Goal: Task Accomplishment & Management: Complete application form

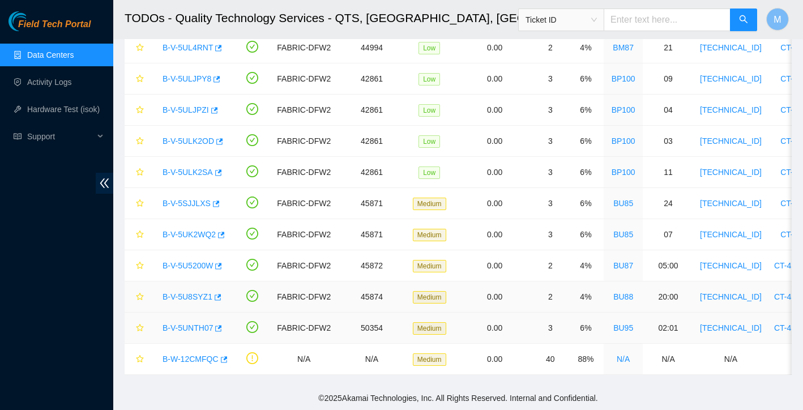
scroll to position [89, 0]
click at [199, 359] on link "B-W-12CMFQC" at bounding box center [190, 358] width 56 height 9
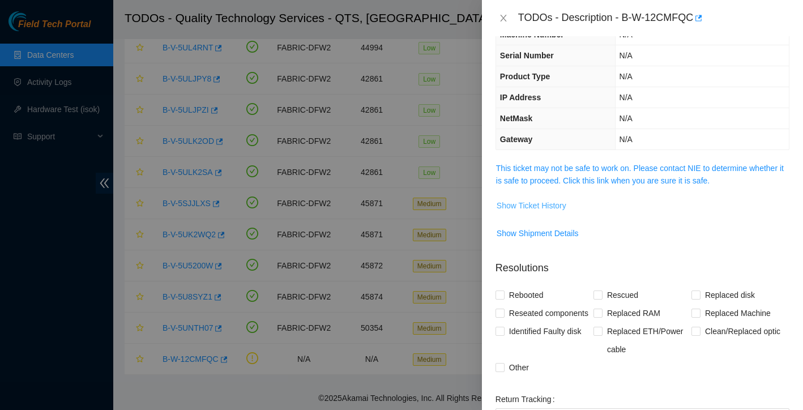
click at [543, 211] on span "Show Ticket History" at bounding box center [531, 205] width 70 height 12
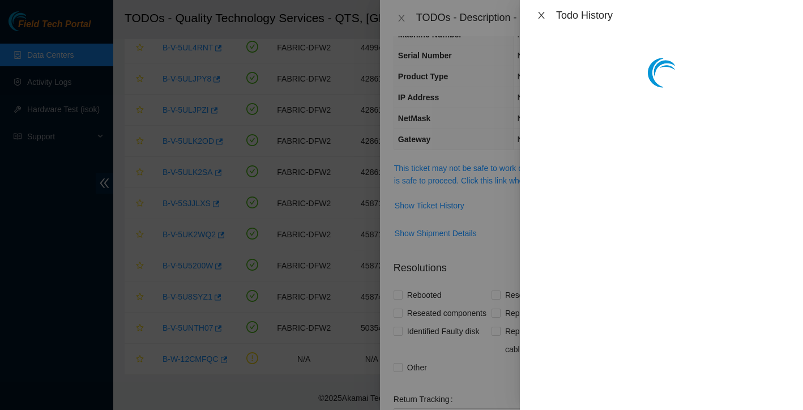
click at [541, 18] on icon "close" at bounding box center [541, 15] width 9 height 9
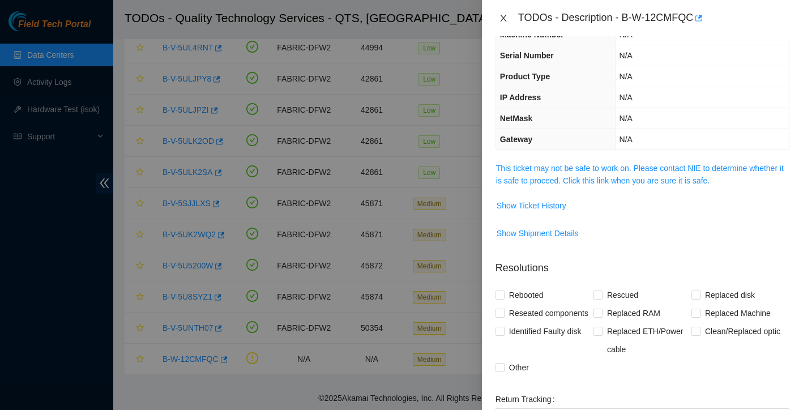
click at [502, 22] on icon "close" at bounding box center [503, 18] width 9 height 9
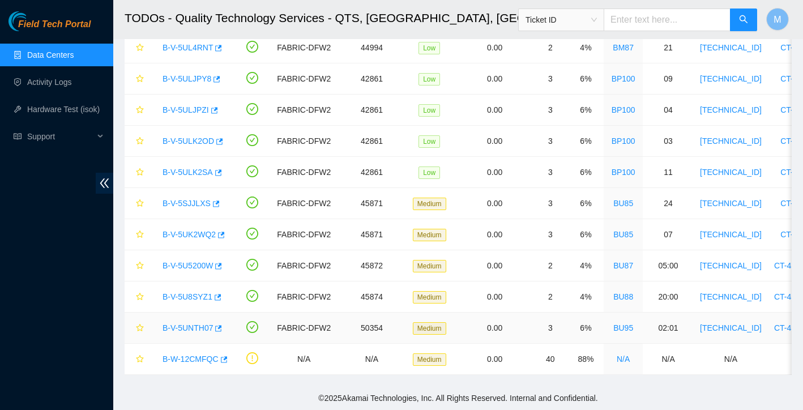
click at [203, 326] on link "B-V-5UNTH07" at bounding box center [187, 327] width 50 height 9
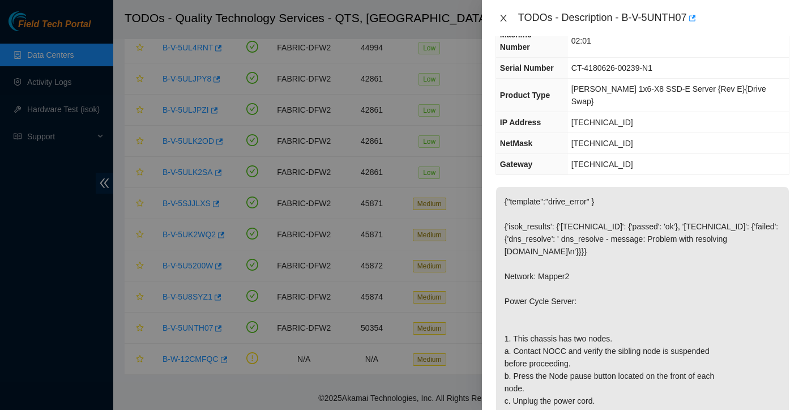
click at [502, 13] on button "Close" at bounding box center [503, 18] width 16 height 11
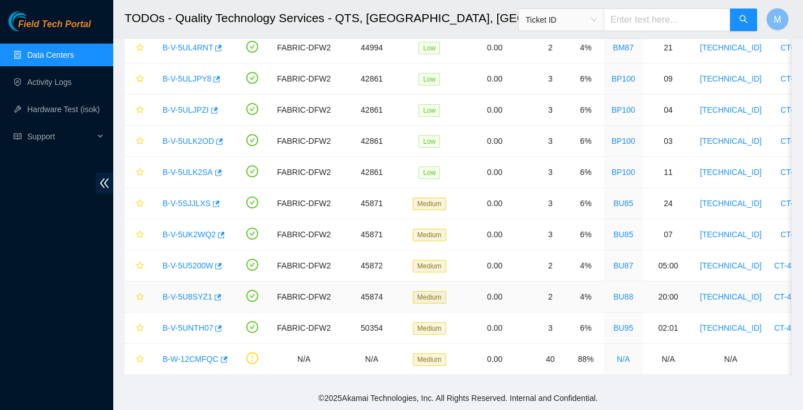
click at [175, 295] on link "B-V-5U8SYZ1" at bounding box center [187, 296] width 50 height 9
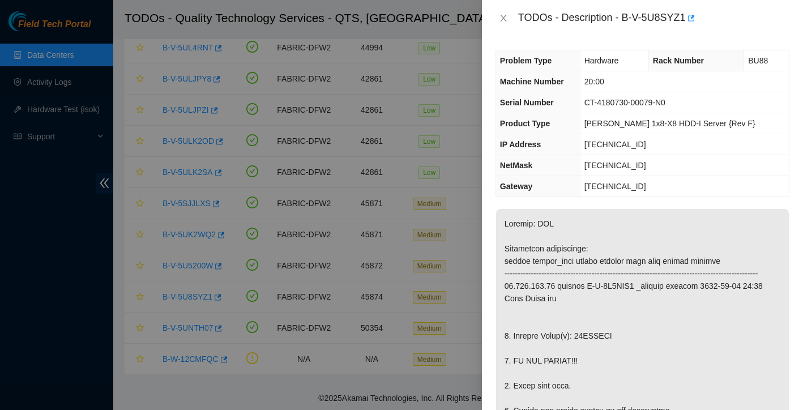
scroll to position [0, 0]
click at [501, 19] on icon "close" at bounding box center [503, 18] width 9 height 9
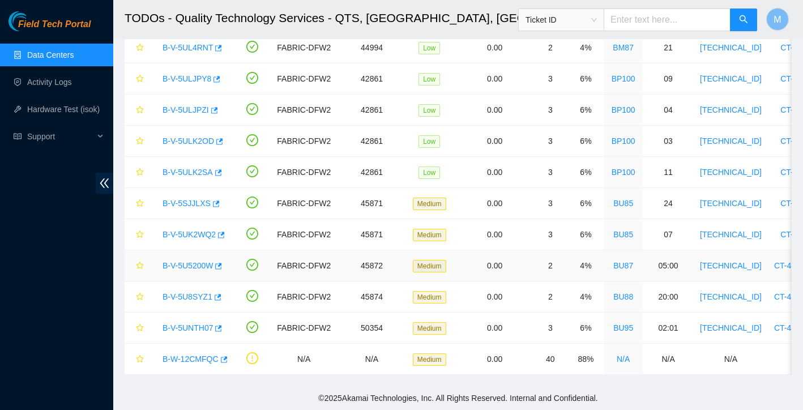
click at [205, 266] on link "B-V-5U5200W" at bounding box center [187, 265] width 50 height 9
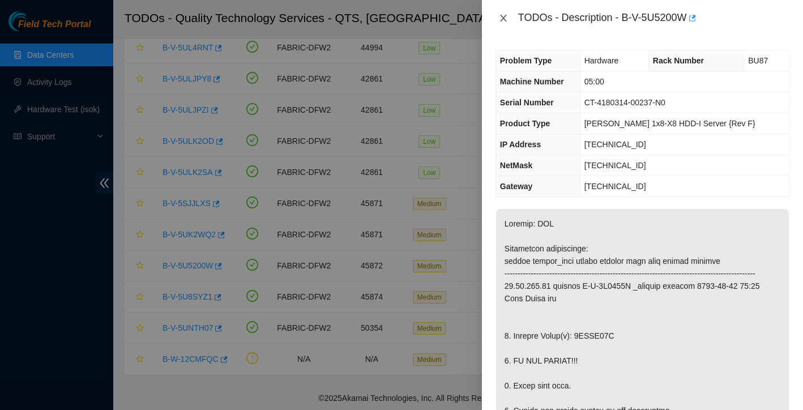
click at [505, 13] on button "Close" at bounding box center [503, 18] width 16 height 11
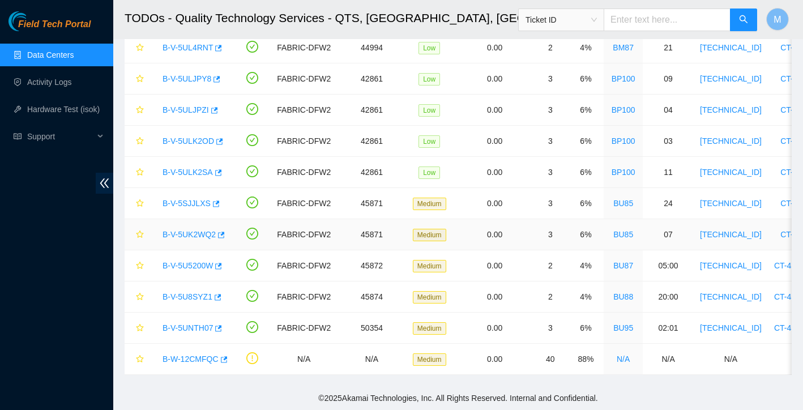
click at [198, 233] on link "B-V-5UK2WQ2" at bounding box center [188, 234] width 53 height 9
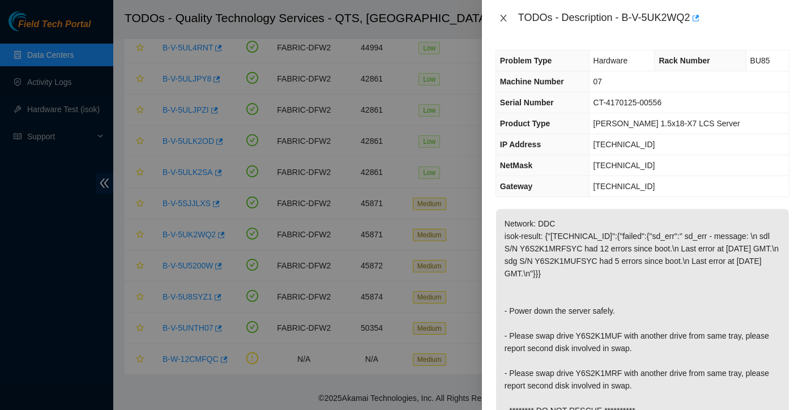
click at [503, 19] on icon "close" at bounding box center [503, 18] width 9 height 9
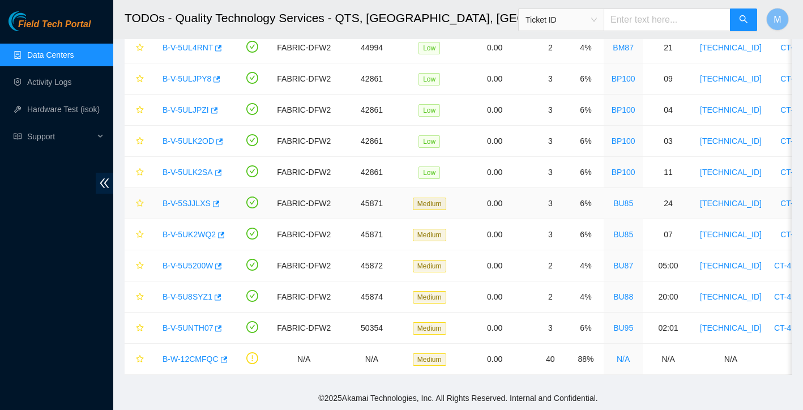
click at [188, 202] on link "B-V-5SJJLXS" at bounding box center [186, 203] width 48 height 9
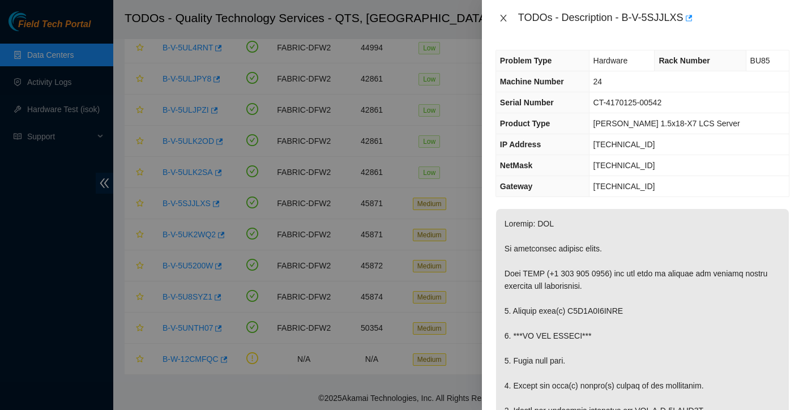
click at [501, 18] on icon "close" at bounding box center [503, 18] width 9 height 9
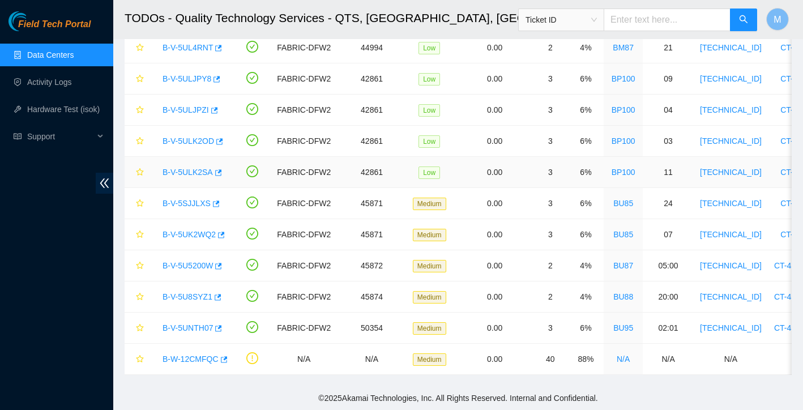
click at [180, 173] on link "B-V-5ULK2SA" at bounding box center [187, 172] width 50 height 9
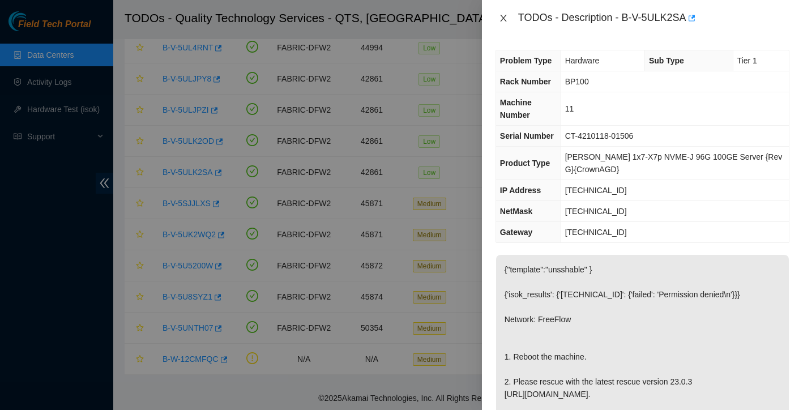
click at [503, 14] on icon "close" at bounding box center [503, 18] width 9 height 9
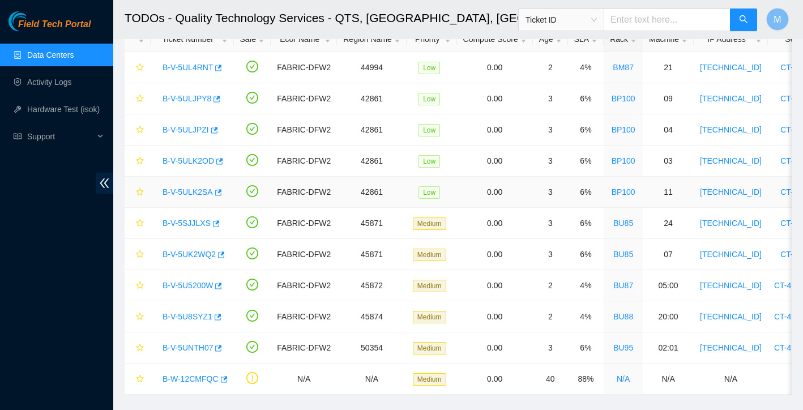
scroll to position [69, 0]
click at [192, 163] on link "B-V-5ULK2OD" at bounding box center [188, 161] width 52 height 9
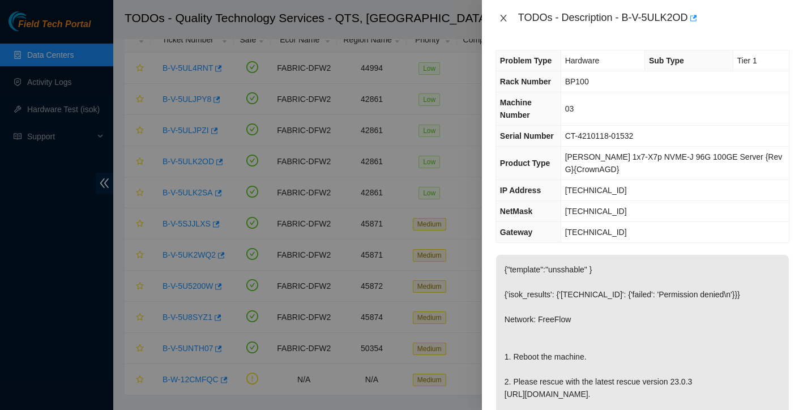
click at [505, 19] on icon "close" at bounding box center [503, 18] width 9 height 9
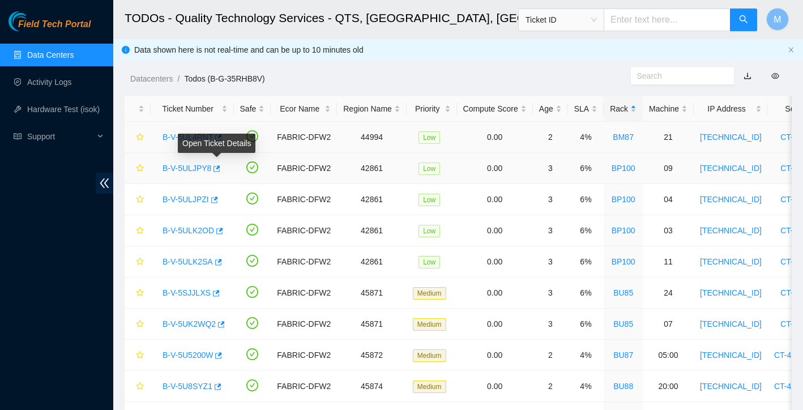
scroll to position [0, 0]
click at [188, 138] on link "B-V-5UL4RNT" at bounding box center [187, 136] width 50 height 9
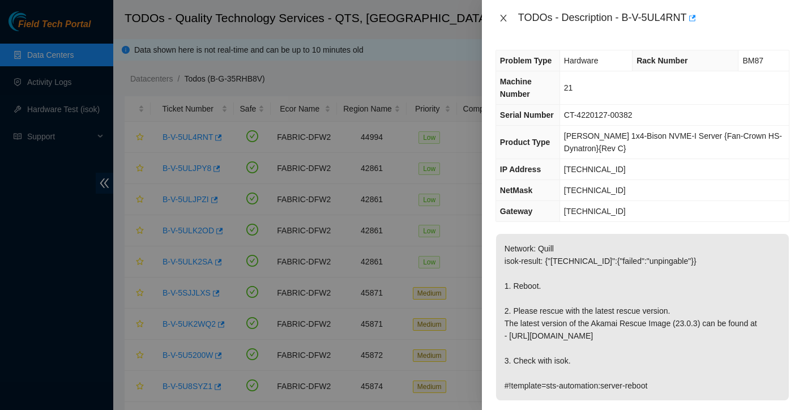
click at [505, 20] on icon "close" at bounding box center [503, 18] width 6 height 7
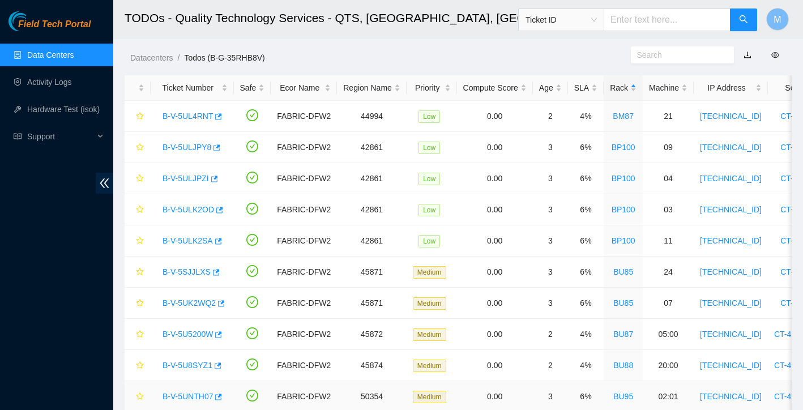
scroll to position [19, 0]
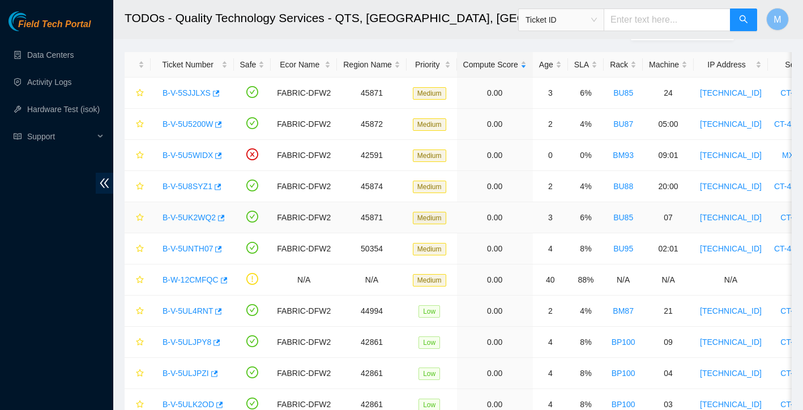
scroll to position [35, 0]
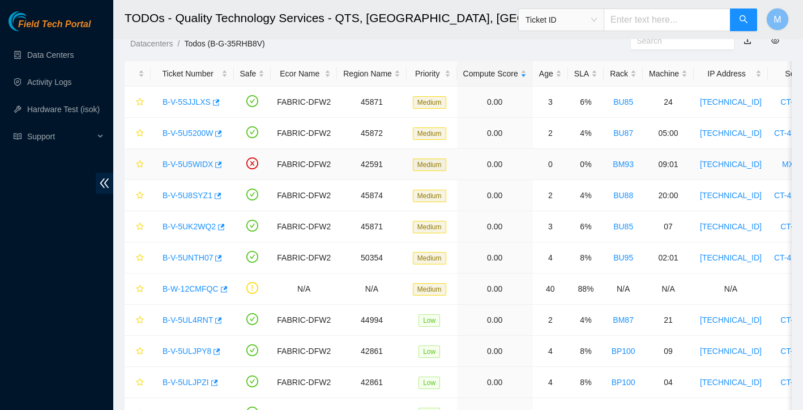
click at [194, 166] on link "B-V-5U5WIDX" at bounding box center [187, 164] width 50 height 9
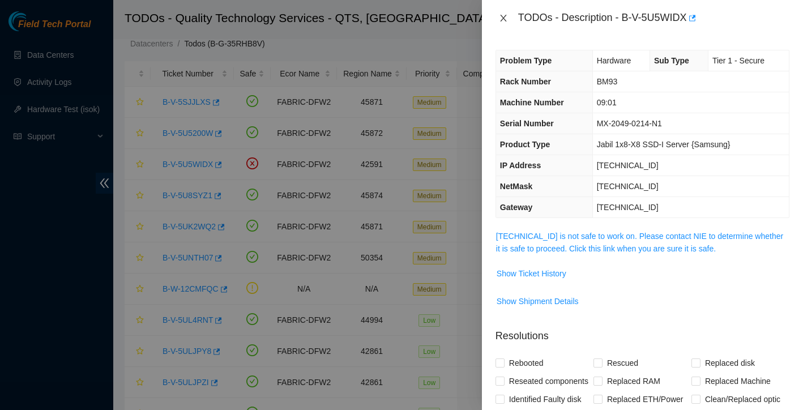
click at [501, 16] on icon "close" at bounding box center [503, 18] width 6 height 7
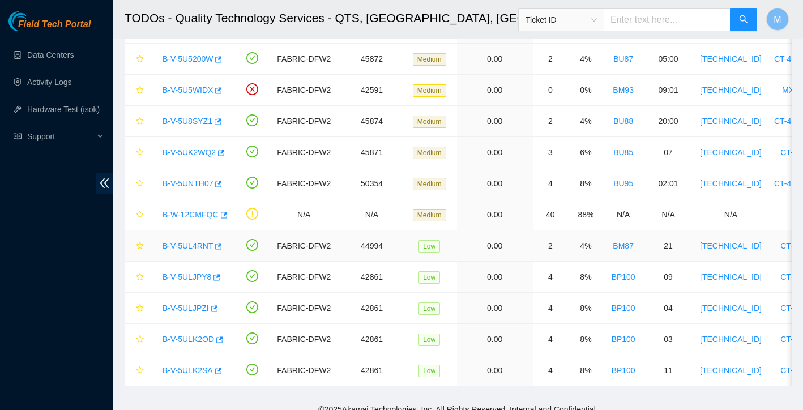
scroll to position [109, 0]
click at [179, 244] on link "B-V-5UL4RNT" at bounding box center [187, 245] width 50 height 9
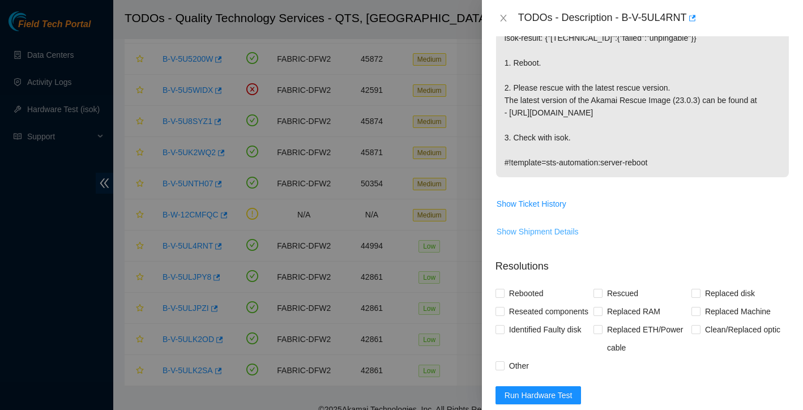
scroll to position [228, 0]
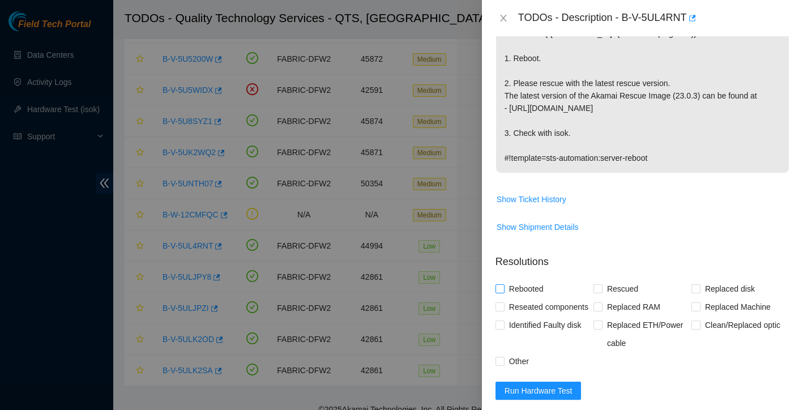
click at [499, 288] on input "Rebooted" at bounding box center [499, 288] width 8 height 8
checkbox input "true"
click at [596, 290] on input "Rescued" at bounding box center [597, 288] width 8 height 8
checkbox input "true"
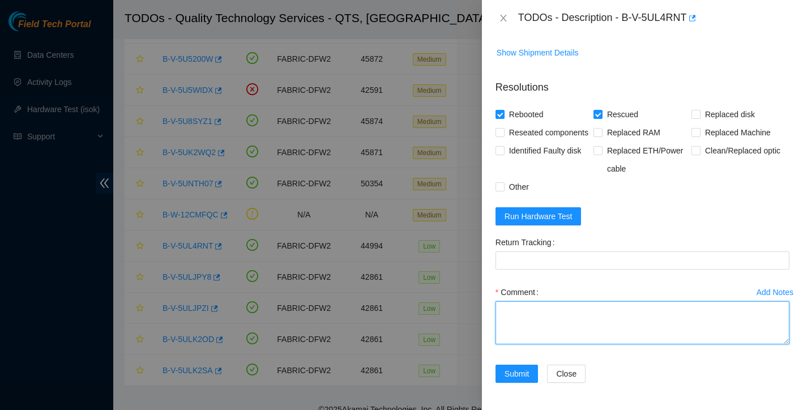
scroll to position [420, 0]
click at [535, 323] on textarea "Comment" at bounding box center [642, 322] width 294 height 43
type textarea "F"
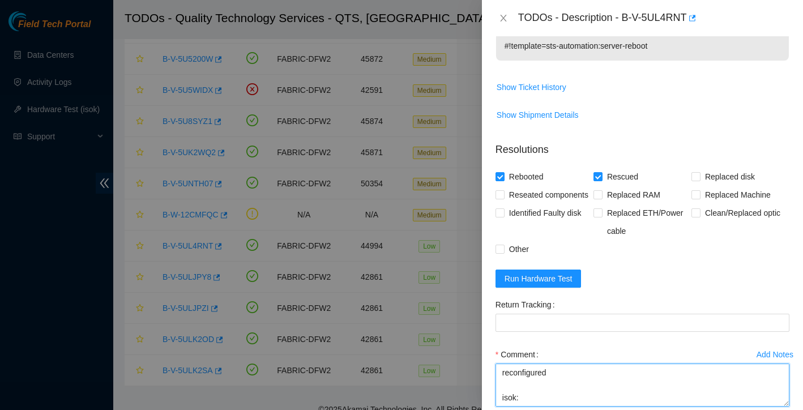
scroll to position [268, 0]
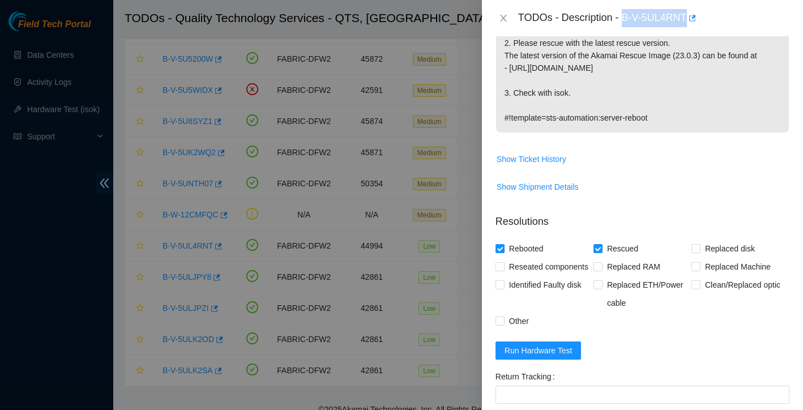
drag, startPoint x: 626, startPoint y: 19, endPoint x: 688, endPoint y: 18, distance: 62.3
click at [688, 18] on div "TODOs - Description - B-V-5UL4RNT" at bounding box center [653, 18] width 271 height 18
copy div "B-V-5UL4RNT"
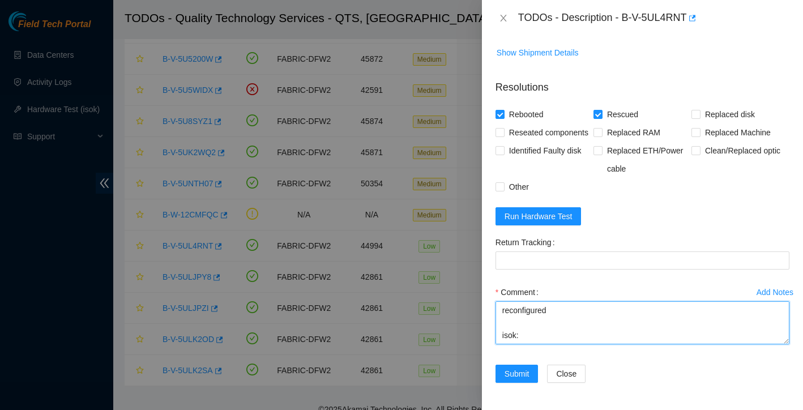
scroll to position [98, 0]
drag, startPoint x: 501, startPoint y: 307, endPoint x: 553, endPoint y: 327, distance: 55.7
click at [553, 327] on textarea "Found with no video powered down safely rescued reconfigured isok:" at bounding box center [642, 322] width 294 height 43
click at [527, 311] on textarea "Found with no video powered down safely rescued reconfigured isok:" at bounding box center [642, 322] width 294 height 43
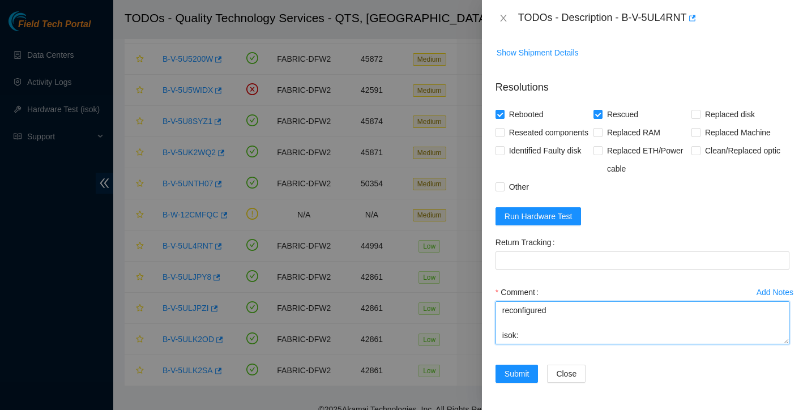
paste textarea "Ticket: B-V-5U8SYZ1 New SN: 0DGTSNZH Bad SN: 05GRYBTB Service Order: B-V-5UD0XK…"
drag, startPoint x: 530, startPoint y: 305, endPoint x: 490, endPoint y: 277, distance: 48.0
click at [495, 277] on form "Resolutions Rebooted Rescued Replaced disk Reseated components Replaced RAM Rep…" at bounding box center [642, 233] width 294 height 325
click at [630, 323] on textarea "Found with no video powered down safely rescued reconfigured isok: Ticket: B-V-…" at bounding box center [642, 322] width 294 height 43
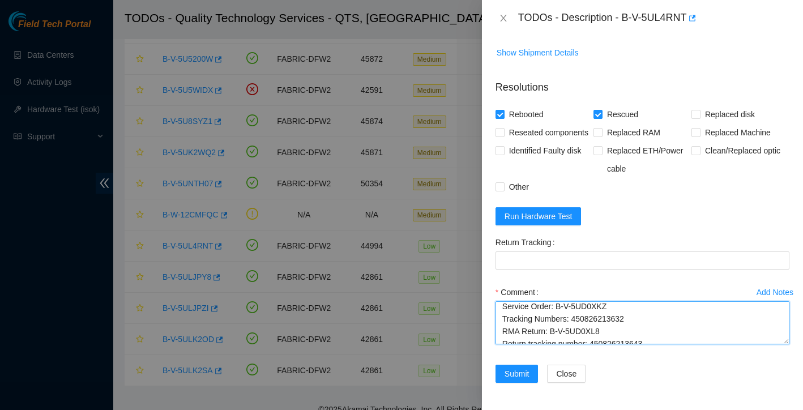
scroll to position [199, 0]
drag, startPoint x: 502, startPoint y: 324, endPoint x: 560, endPoint y: 388, distance: 86.5
click at [560, 388] on form "Resolutions Rebooted Rescued Replaced disk Reseated components Replaced RAM Rep…" at bounding box center [642, 233] width 294 height 325
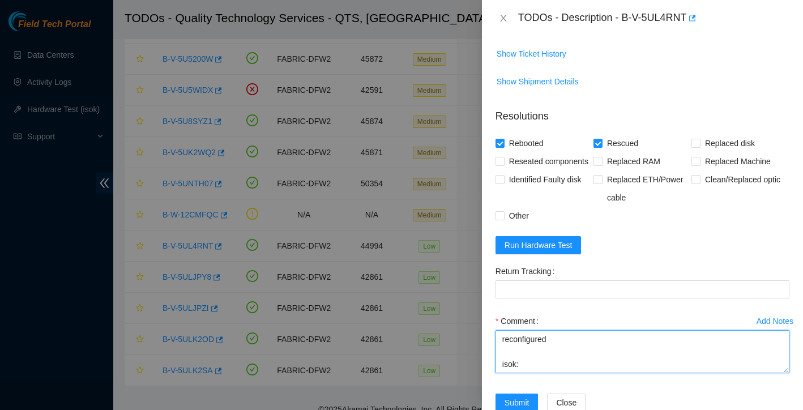
scroll to position [374, 0]
type textarea "Found with no video powered down safely rescued reconfigured isok:"
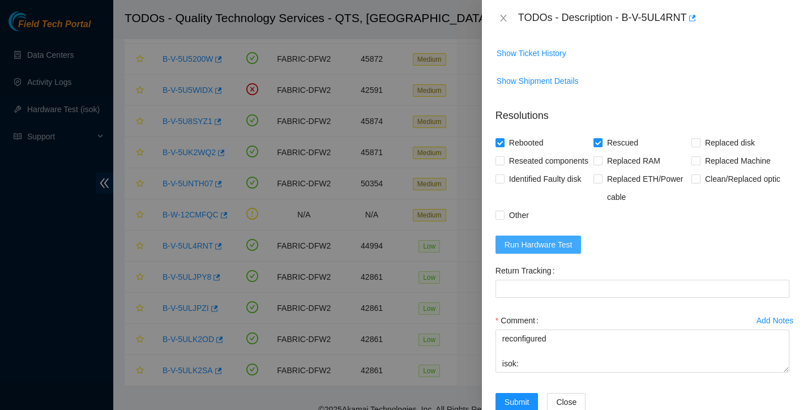
click at [565, 251] on span "Run Hardware Test" at bounding box center [538, 244] width 68 height 12
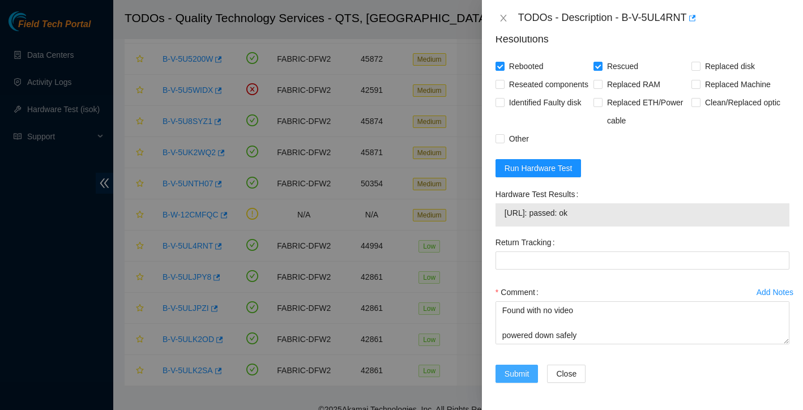
scroll to position [468, 0]
click at [503, 373] on button "Submit" at bounding box center [516, 374] width 43 height 18
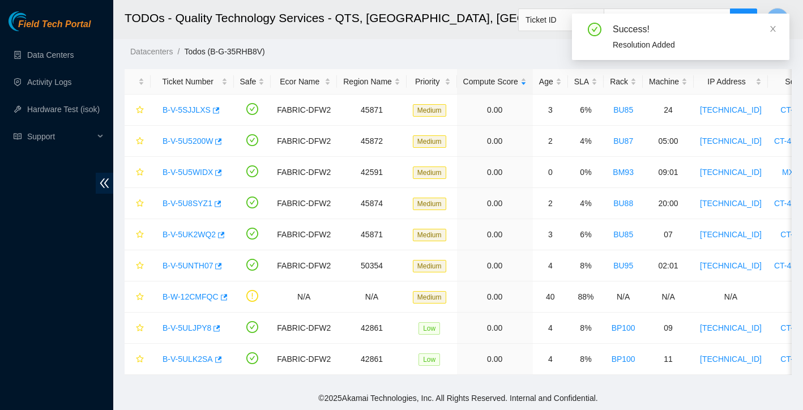
scroll to position [27, 0]
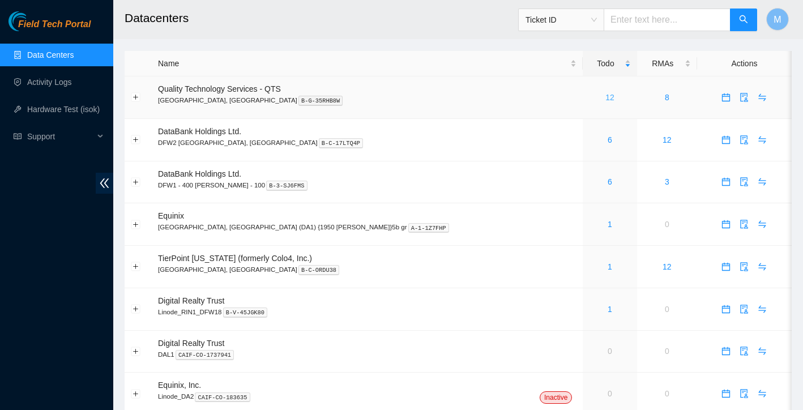
click at [605, 98] on link "12" at bounding box center [609, 97] width 9 height 9
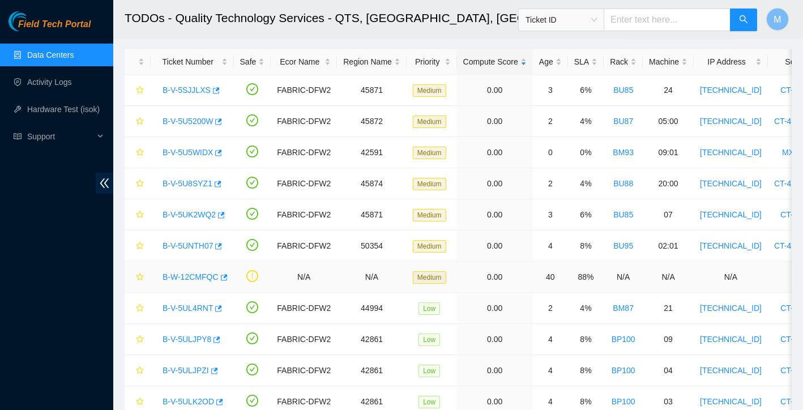
scroll to position [44, 0]
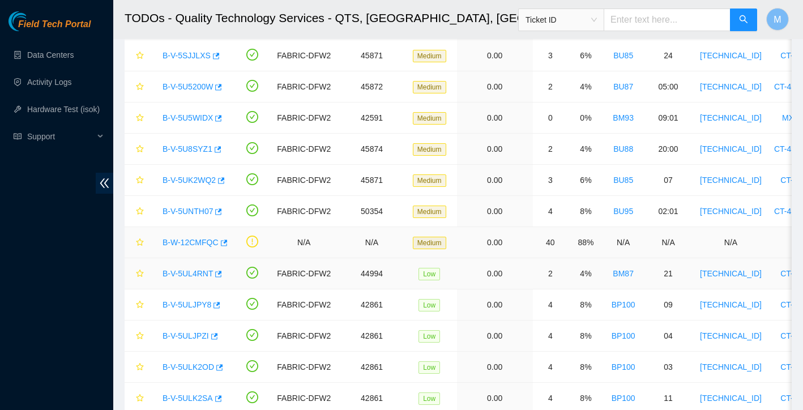
scroll to position [79, 0]
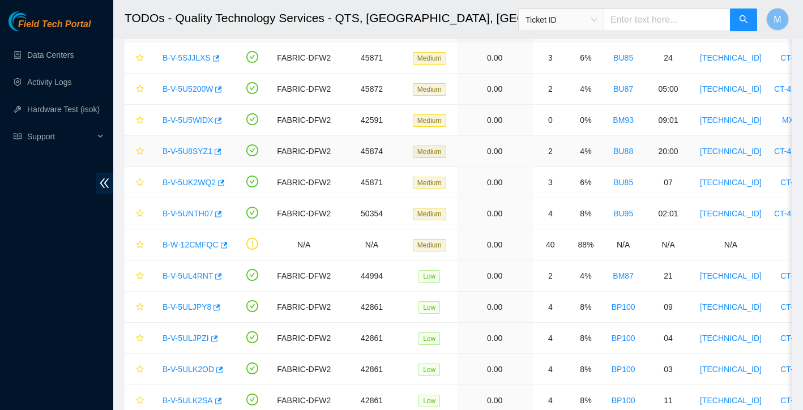
click at [204, 155] on link "B-V-5U8SYZ1" at bounding box center [187, 151] width 50 height 9
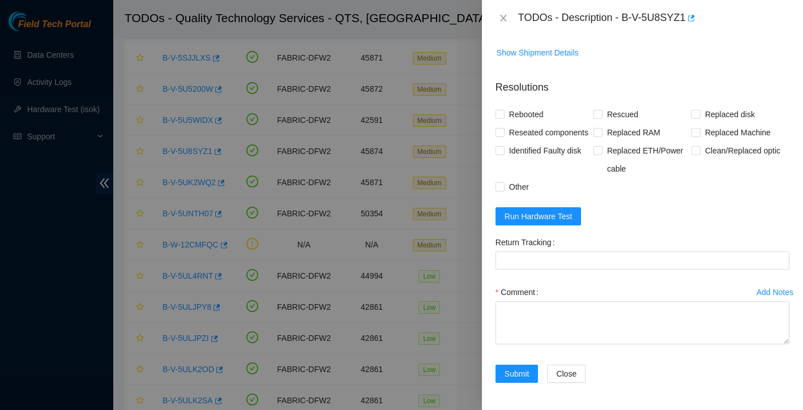
scroll to position [893, 0]
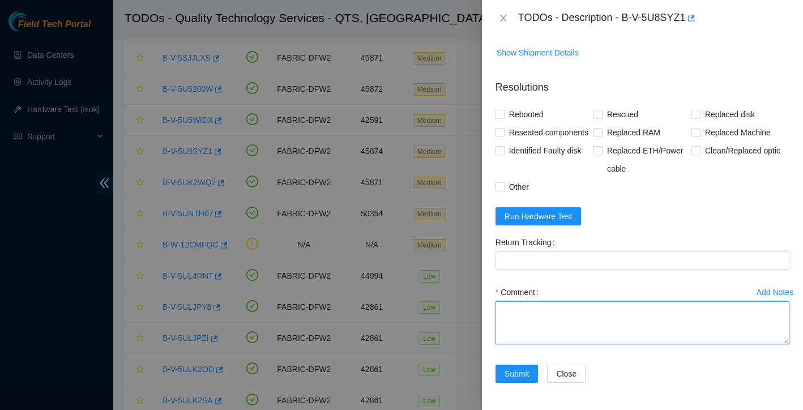
click at [539, 324] on textarea "Comment" at bounding box center [642, 322] width 294 height 43
paste textarea "Ticket: New SN: Bad SN:"
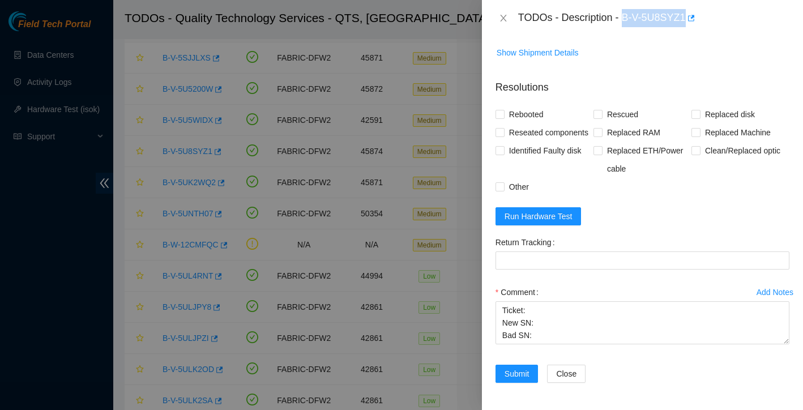
drag, startPoint x: 625, startPoint y: 19, endPoint x: 689, endPoint y: 18, distance: 64.0
click at [689, 18] on div "TODOs - Description - B-V-5U8SYZ1" at bounding box center [653, 18] width 271 height 18
copy div "B-V-5U8SYZ1"
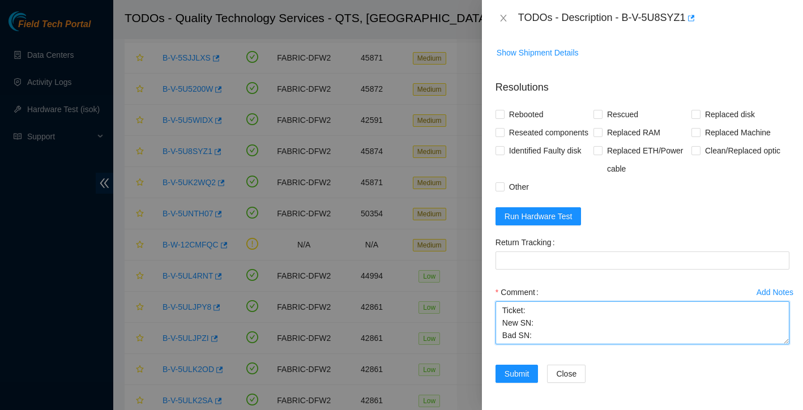
click at [542, 315] on textarea "Ticket: New SN: Bad SN:" at bounding box center [642, 322] width 294 height 43
click at [540, 312] on textarea "Ticket: New SN: Bad SN:" at bounding box center [642, 322] width 294 height 43
paste textarea "B-V-5U8SYZ1"
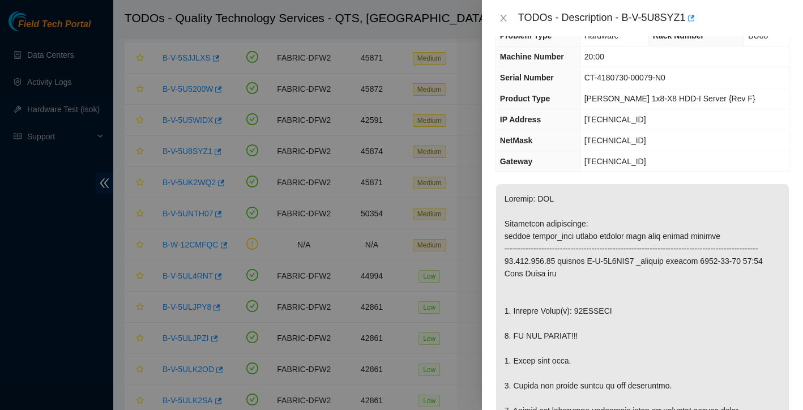
scroll to position [24, 0]
drag, startPoint x: 578, startPoint y: 324, endPoint x: 633, endPoint y: 323, distance: 54.9
copy p "05GRYBTB"
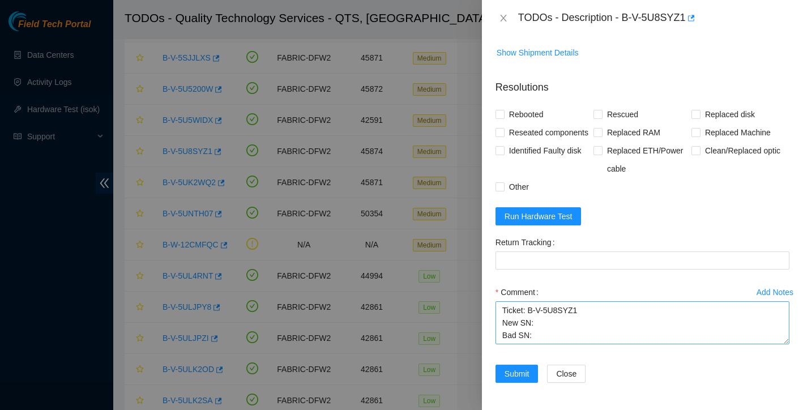
scroll to position [893, 0]
click at [548, 335] on textarea "Ticket: B-V-5U8SYZ1 New SN: Bad SN:" at bounding box center [642, 322] width 294 height 43
paste textarea "05GRYBTB"
click at [558, 319] on textarea "Ticket: B-V-5U8SYZ1 New SN: Bad SN: 05GRYBTB" at bounding box center [642, 322] width 294 height 43
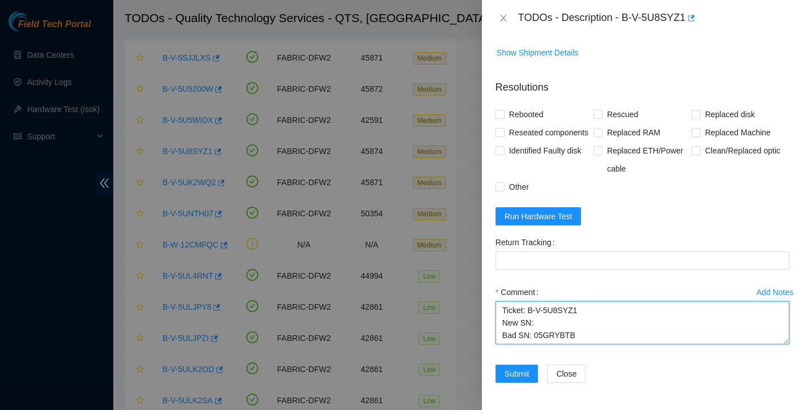
click at [553, 311] on textarea "Ticket: B-V-5U8SYZ1 New SN: Bad SN: 05GRYBTB" at bounding box center [642, 322] width 294 height 43
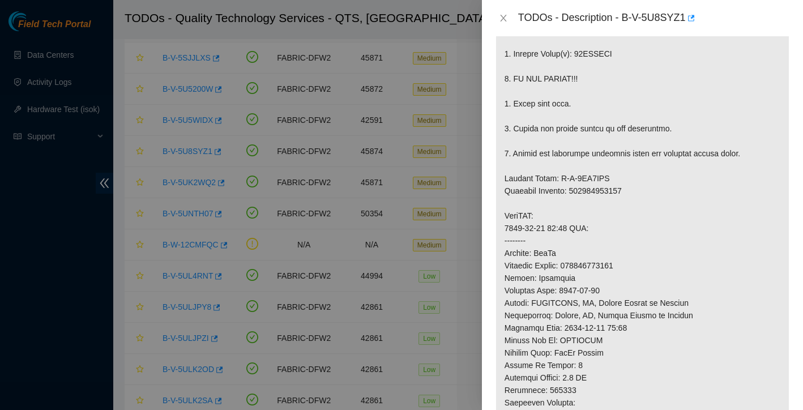
scroll to position [277, 0]
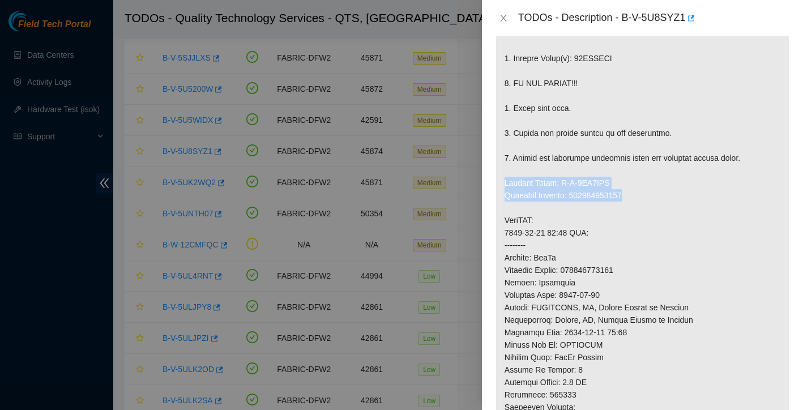
drag, startPoint x: 504, startPoint y: 195, endPoint x: 645, endPoint y: 204, distance: 141.3
click at [645, 204] on p at bounding box center [642, 233] width 293 height 602
copy p "Service Order: B-V-5UD0XKZ Tracking Numbers: 450826213632"
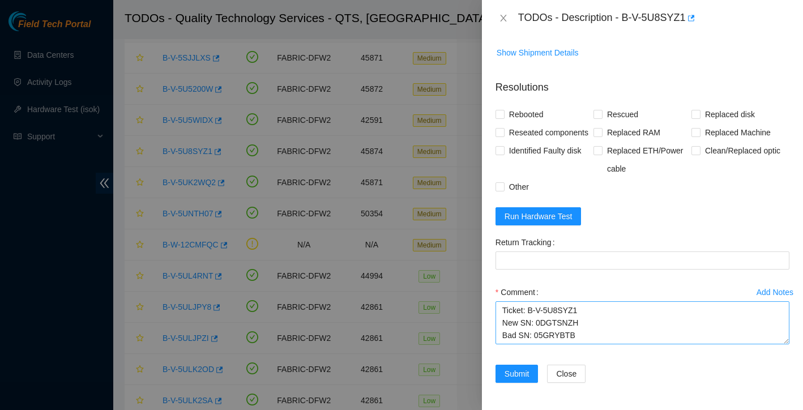
scroll to position [893, 0]
click at [512, 332] on textarea "Ticket: B-V-5U8SYZ1 New SN: 0DGTSNZH Bad SN: 05GRYBTB" at bounding box center [642, 322] width 294 height 43
paste textarea "Service Order: B-V-5UD0XKZ Tracking Numbers: 450826213632"
click at [505, 323] on textarea "Ticket: B-V-5U8SYZ1 New SN: 0DGTSNZH Bad SN: 05GRYBTB Service Order: B-V-5UD0XK…" at bounding box center [642, 322] width 294 height 43
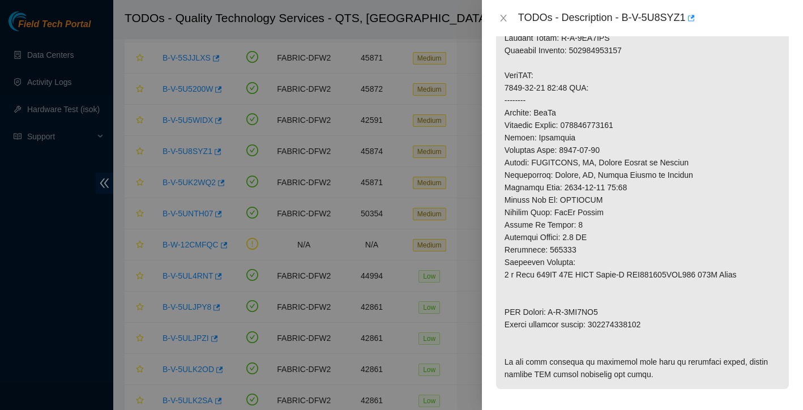
scroll to position [439, 0]
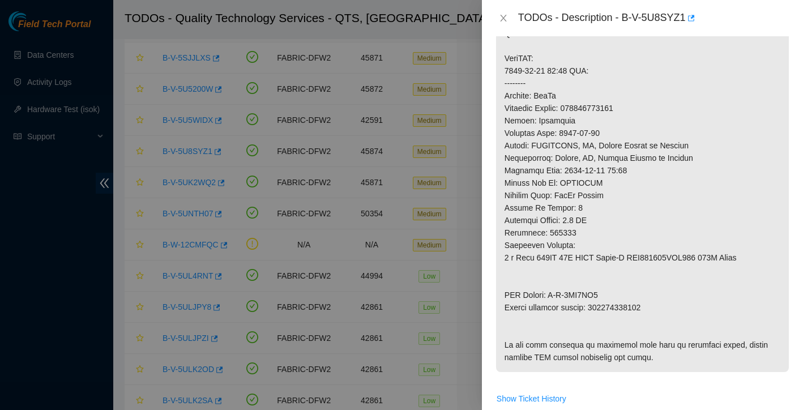
click at [503, 305] on p at bounding box center [642, 71] width 293 height 602
drag, startPoint x: 506, startPoint y: 306, endPoint x: 658, endPoint y: 320, distance: 152.3
click at [658, 320] on p at bounding box center [642, 71] width 293 height 602
copy p "RMA Return: B-V-5UD0XL8 Return tracking number: 450826213643"
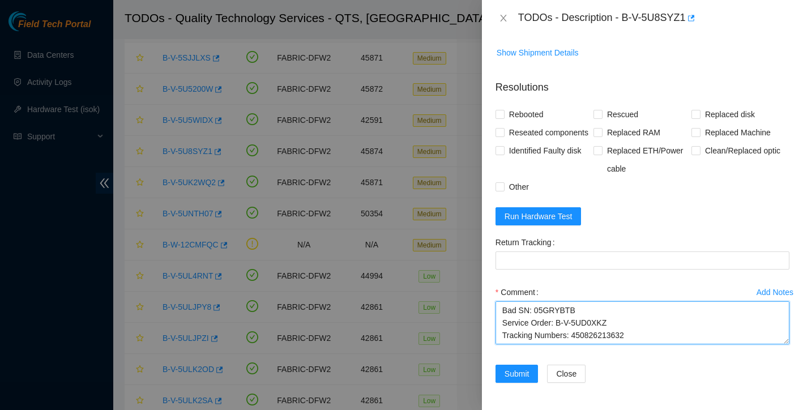
scroll to position [893, 0]
click at [522, 333] on textarea "Ticket: B-V-5U8SYZ1 New SN: 0DGTSNZH Bad SN: 05GRYBTB Service Order: B-V-5UD0XK…" at bounding box center [642, 322] width 294 height 43
paste textarea "RMA Return: B-V-5UD0XL8 Return tracking number: 450826213643"
click at [505, 322] on textarea "Ticket: B-V-5U8SYZ1 New SN: 0DGTSNZH Bad SN: 05GRYBTB Service Order: B-V-5UD0XK…" at bounding box center [642, 322] width 294 height 43
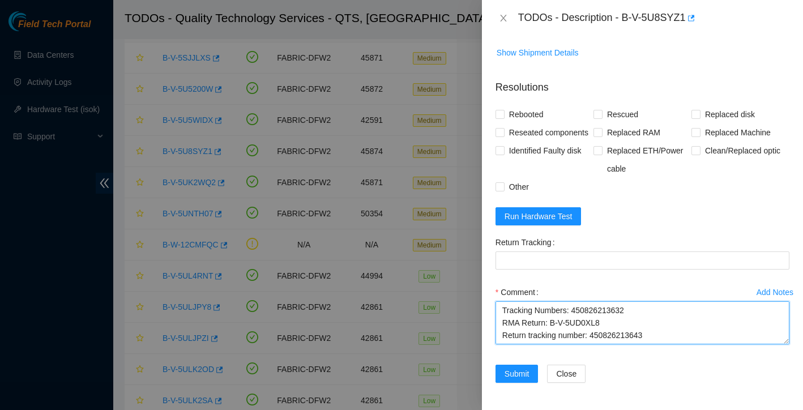
drag, startPoint x: 594, startPoint y: 324, endPoint x: 658, endPoint y: 326, distance: 64.0
click at [658, 326] on textarea "Ticket: B-V-5U8SYZ1 New SN: 0DGTSNZH Bad SN: 05GRYBTB Service Order: B-V-5UD0XK…" at bounding box center [642, 322] width 294 height 43
type textarea "Ticket: B-V-5U8SYZ1 New SN: 0DGTSNZH Bad SN: 05GRYBTB Service Order: B-V-5UD0XK…"
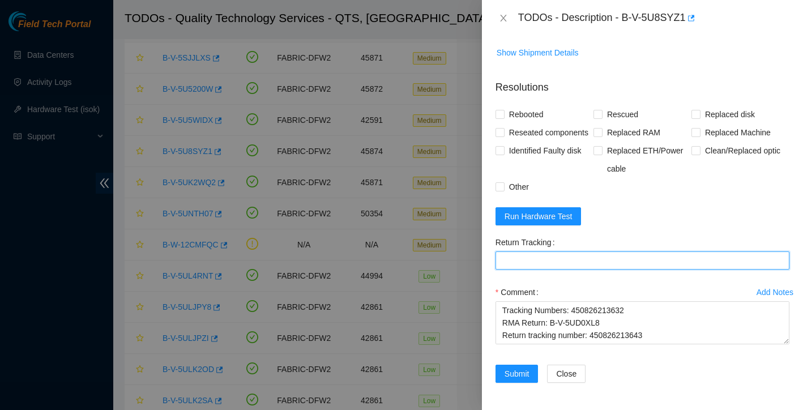
click at [582, 258] on Tracking "Return Tracking" at bounding box center [642, 260] width 294 height 18
paste Tracking "450826213643"
type Tracking "450826213643"
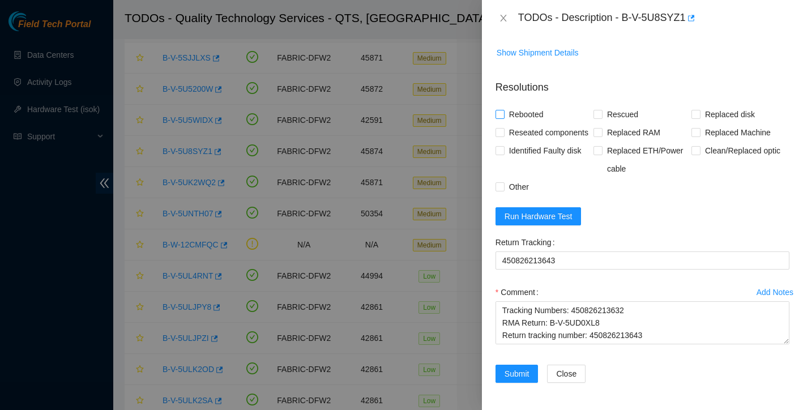
click at [496, 110] on input "Rebooted" at bounding box center [499, 114] width 8 height 8
checkbox input "true"
click at [594, 110] on input "Rescued" at bounding box center [597, 114] width 8 height 8
checkbox input "true"
click at [696, 110] on input "Replaced disk" at bounding box center [695, 114] width 8 height 8
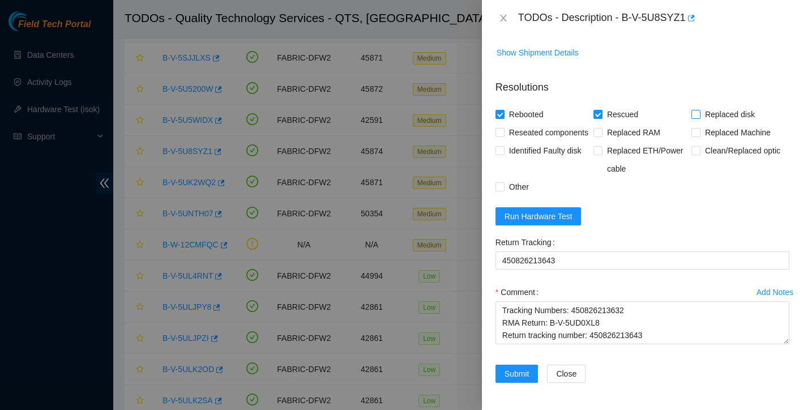
checkbox input "true"
click at [495, 128] on input "Reseated components" at bounding box center [499, 132] width 8 height 8
checkbox input "true"
click at [601, 110] on span at bounding box center [597, 114] width 9 height 9
click at [601, 110] on input "Rescued" at bounding box center [597, 114] width 8 height 8
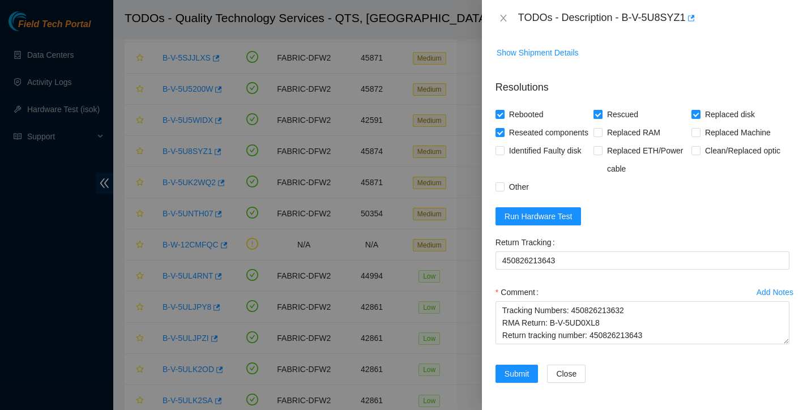
checkbox input "false"
click at [499, 183] on input "Other" at bounding box center [499, 186] width 8 height 8
checkbox input "true"
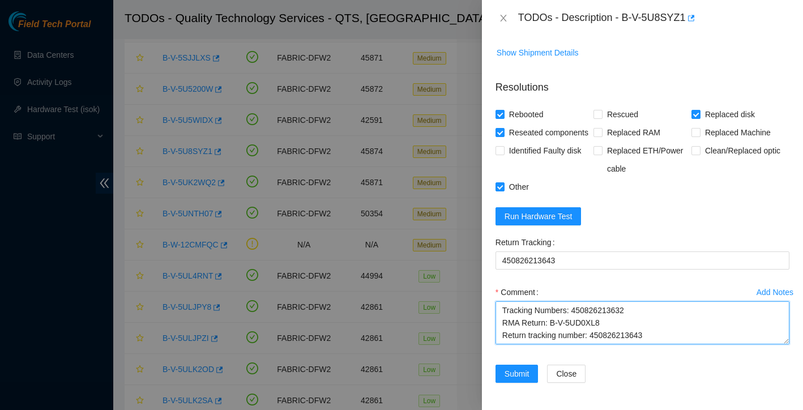
drag, startPoint x: 502, startPoint y: 307, endPoint x: 624, endPoint y: 380, distance: 142.4
click at [624, 380] on form "Resolutions Rebooted Rescued Replaced disk Reseated components Replaced RAM Rep…" at bounding box center [642, 233] width 294 height 325
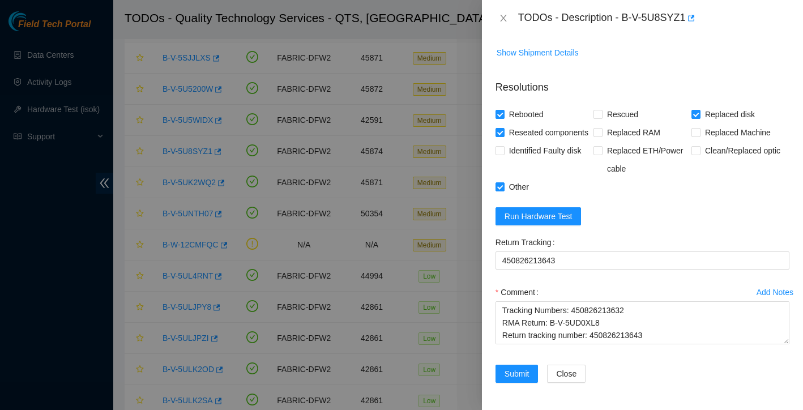
click at [623, 290] on div "Comment" at bounding box center [642, 292] width 294 height 18
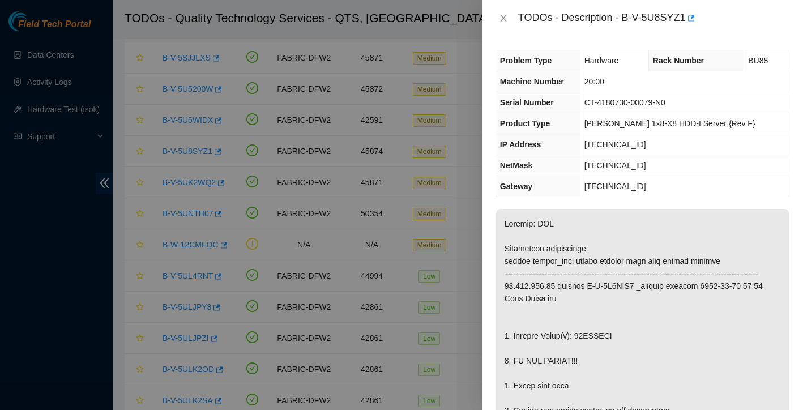
scroll to position [0, 0]
drag, startPoint x: 623, startPoint y: 19, endPoint x: 695, endPoint y: 11, distance: 72.3
click at [695, 11] on div "TODOs - Description - B-V-5U8SYZ1" at bounding box center [653, 18] width 271 height 18
copy div "B-V-5U8SYZ1"
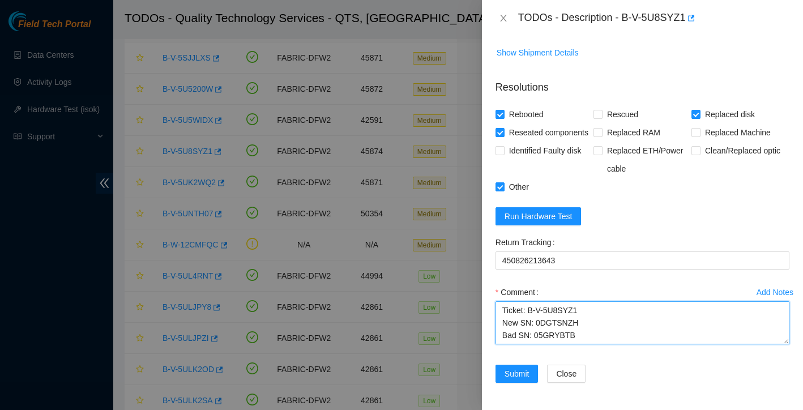
click at [502, 312] on textarea "Ticket: B-V-5U8SYZ1 New SN: 0DGTSNZH Bad SN: 05GRYBTB Service Order: B-V-5UD0XK…" at bounding box center [642, 322] width 294 height 43
click at [510, 311] on textarea "Ticket: B-V-5U8SYZ1 New SN: 0DGTSNZH Bad SN: 05GRYBTB Service Order: B-V-5UD0XK…" at bounding box center [642, 322] width 294 height 43
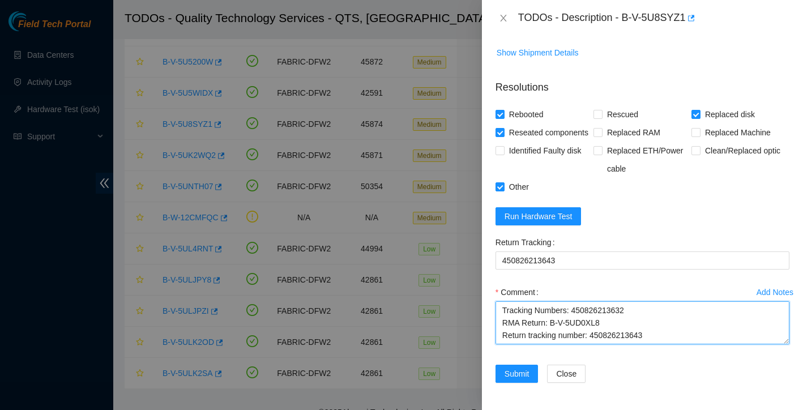
drag, startPoint x: 503, startPoint y: 311, endPoint x: 546, endPoint y: 413, distance: 110.1
click at [546, 303] on html "Field Tech Portal Data Centers Activity Logs Hardware Test (isok) Support TODOs…" at bounding box center [401, 99] width 803 height 410
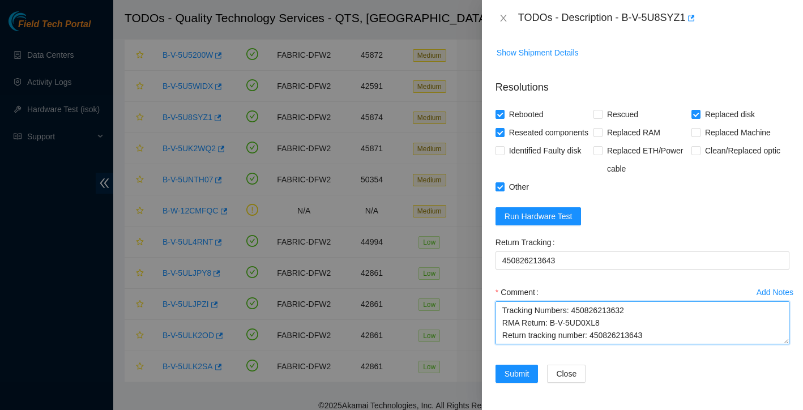
type textarea "Powered down safely replaced disk booted up isok: Ticket: B-V-5U8SYZ1 New SN: 0…"
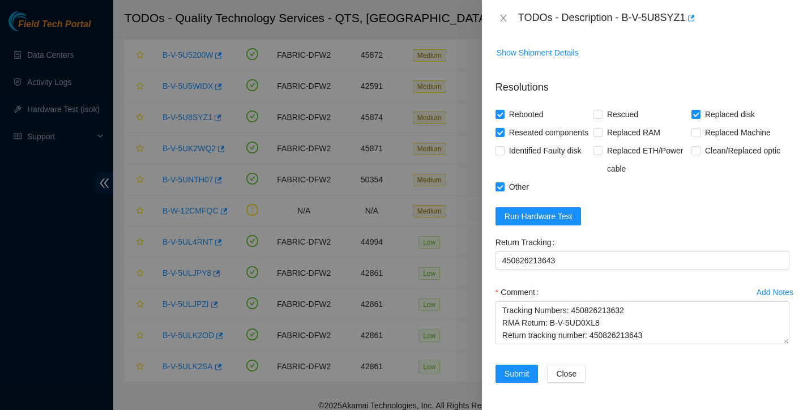
click at [646, 289] on div "Comment" at bounding box center [642, 292] width 294 height 18
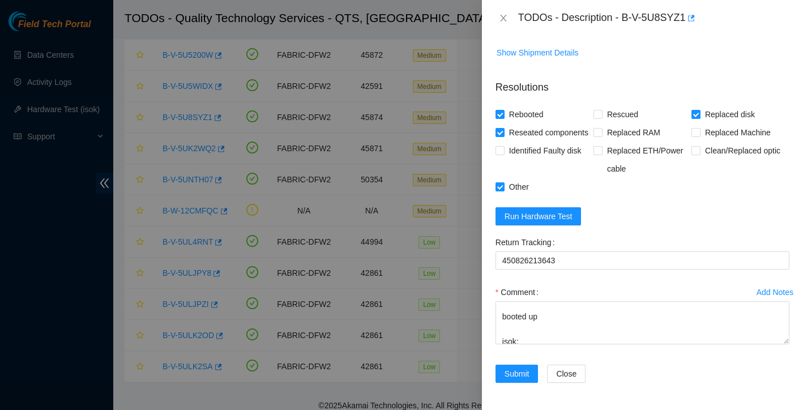
scroll to position [834, 0]
click at [572, 225] on button "Run Hardware Test" at bounding box center [538, 216] width 86 height 18
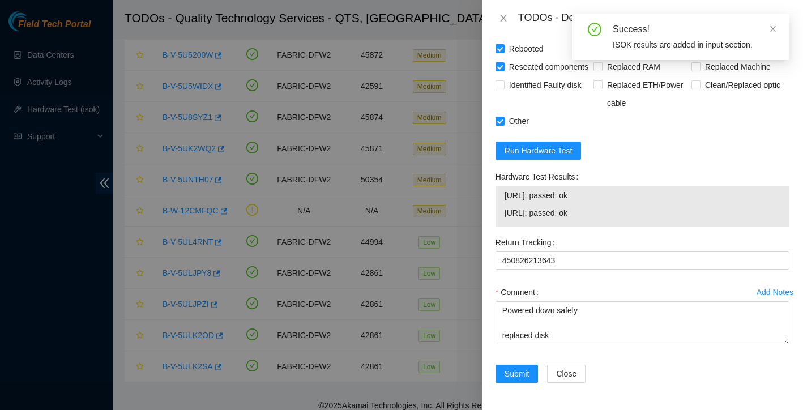
scroll to position [959, 0]
click at [521, 374] on span "Submit" at bounding box center [516, 373] width 25 height 12
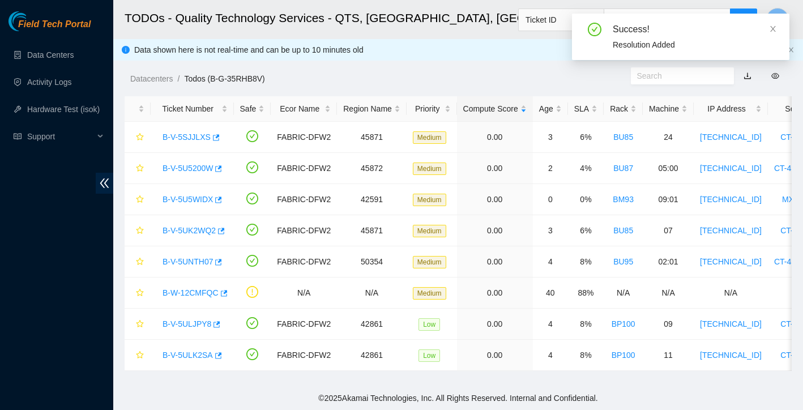
scroll to position [0, 0]
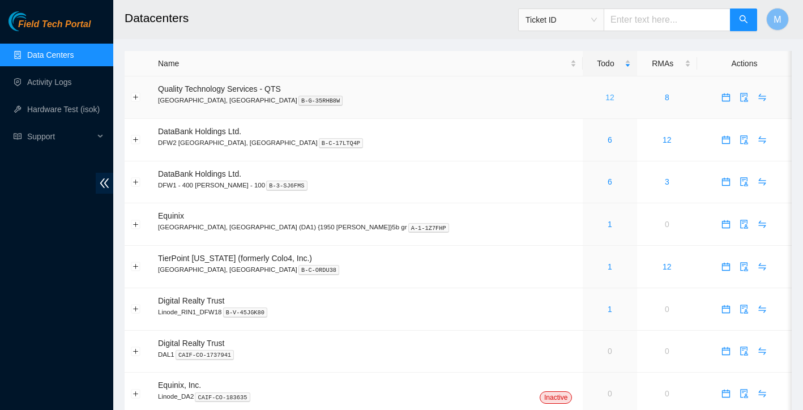
click at [605, 93] on link "12" at bounding box center [609, 97] width 9 height 9
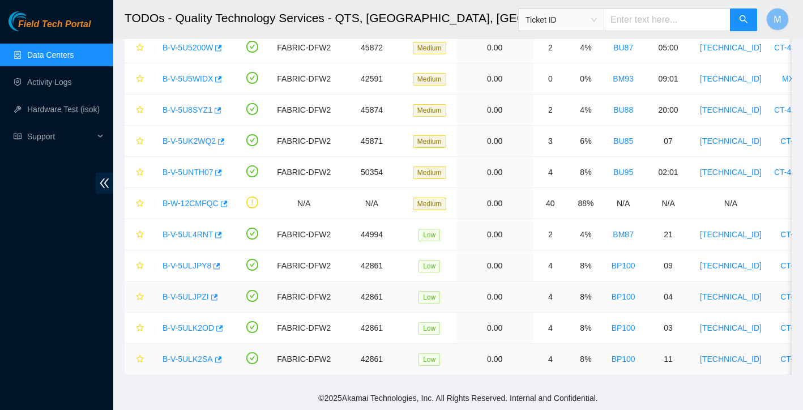
scroll to position [121, 0]
click at [202, 358] on link "B-V-5ULK2SA" at bounding box center [187, 358] width 50 height 9
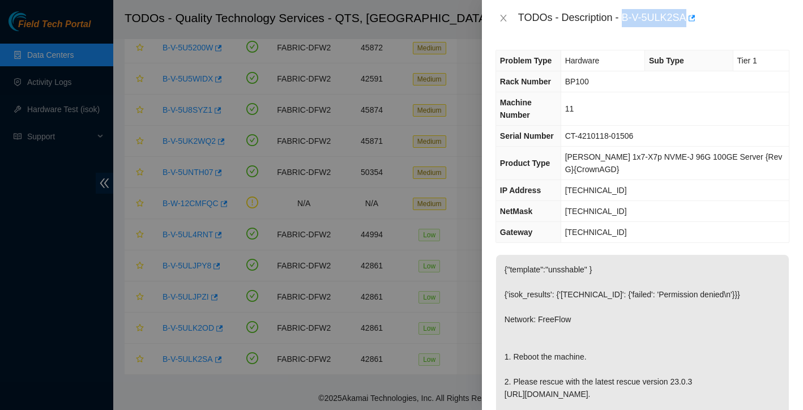
drag, startPoint x: 626, startPoint y: 18, endPoint x: 689, endPoint y: 16, distance: 62.9
click at [689, 16] on div "TODOs - Description - B-V-5ULK2SA" at bounding box center [653, 18] width 271 height 18
copy div "B-V-5ULK2SA"
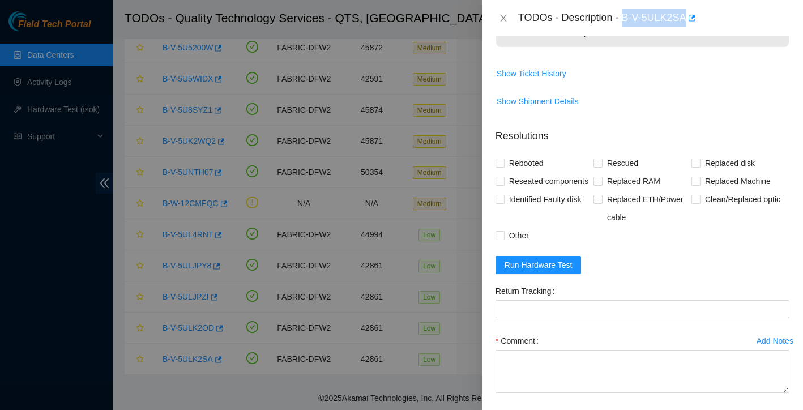
scroll to position [428, 0]
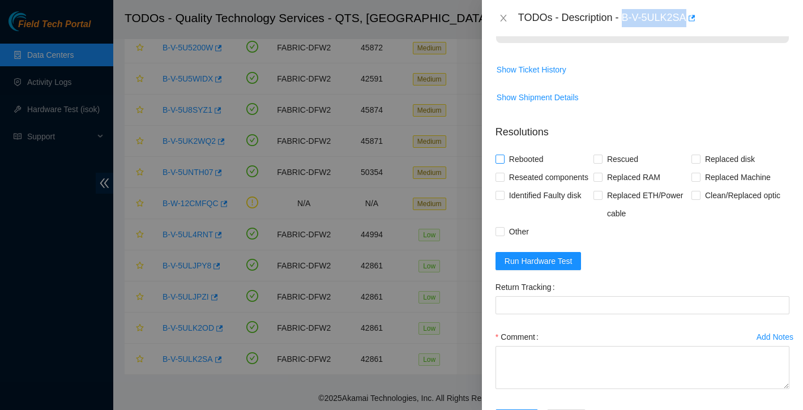
click at [501, 162] on input "Rebooted" at bounding box center [499, 159] width 8 height 8
checkbox input "true"
click at [600, 162] on input "Rescued" at bounding box center [597, 159] width 8 height 8
checkbox input "true"
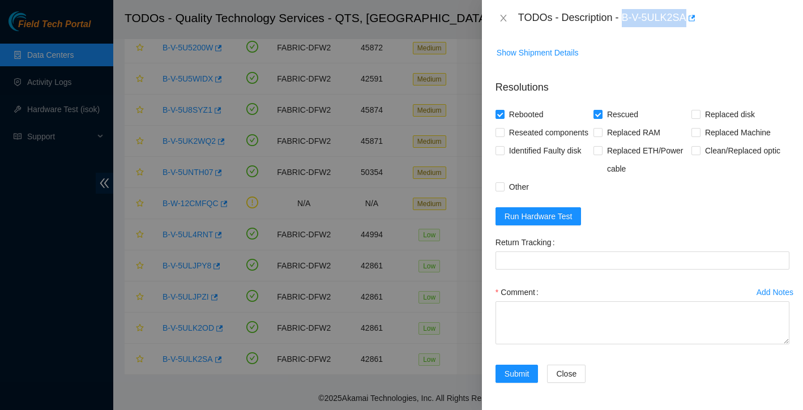
scroll to position [516, 0]
click at [528, 215] on span "Run Hardware Test" at bounding box center [538, 216] width 68 height 12
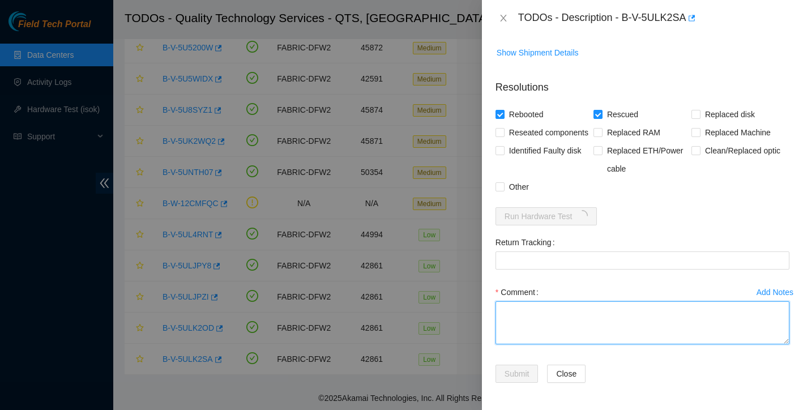
click at [534, 324] on textarea "Comment" at bounding box center [642, 322] width 294 height 43
paste textarea "Found with no video powered down safely rescued reconfigured isok:"
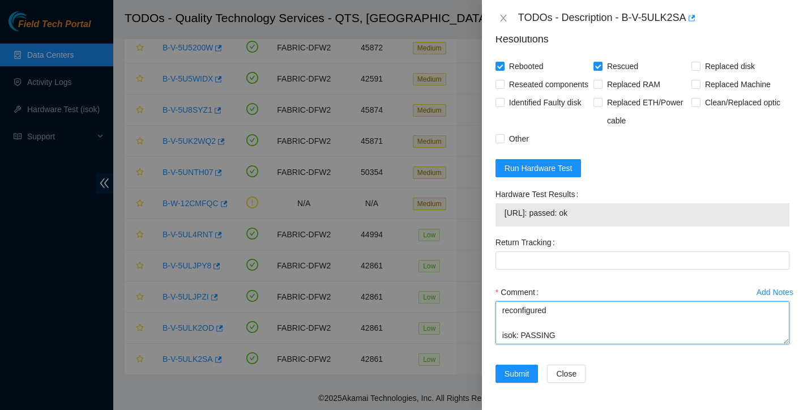
scroll to position [563, 0]
type textarea "Found with no video powered down safely rescued reconfigured isok: PASSING"
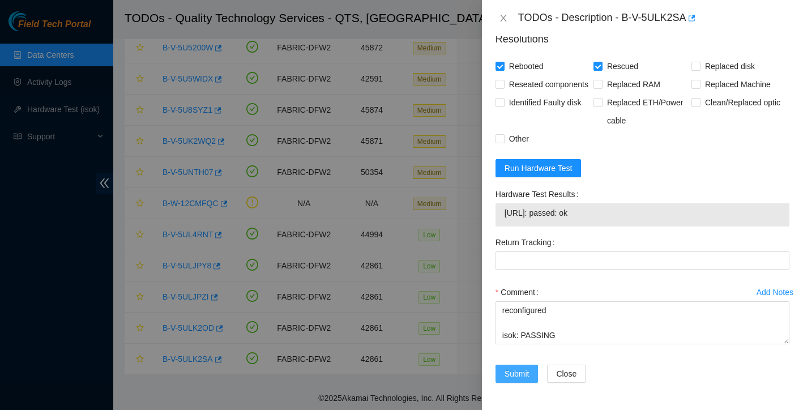
click at [522, 376] on span "Submit" at bounding box center [516, 373] width 25 height 12
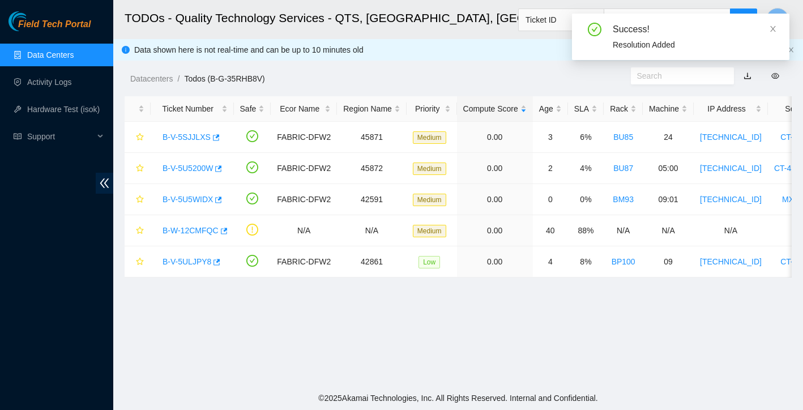
scroll to position [222, 0]
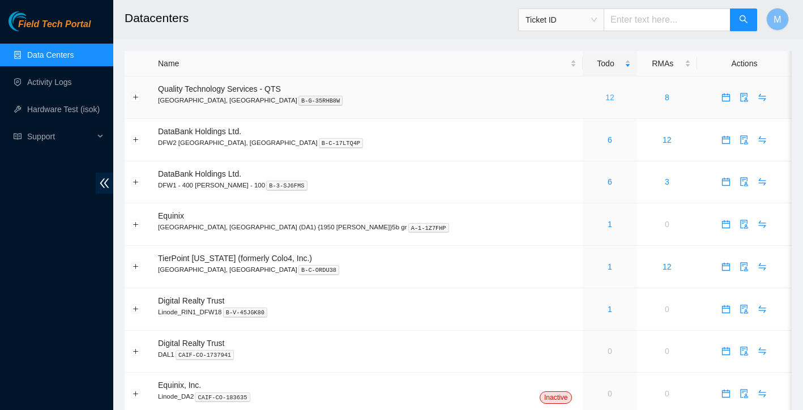
click at [605, 101] on link "12" at bounding box center [609, 97] width 9 height 9
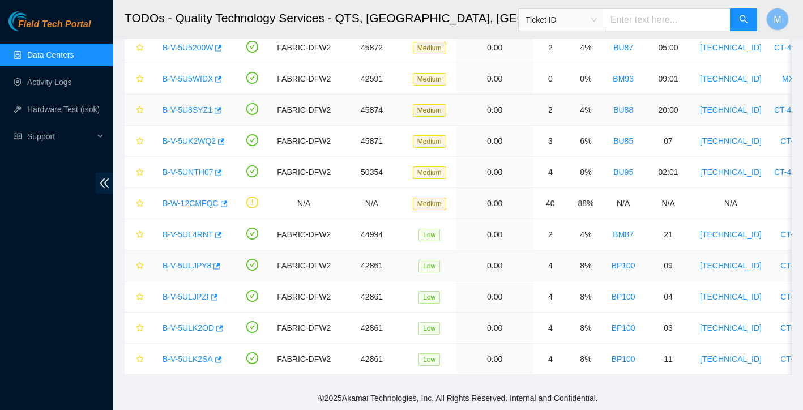
scroll to position [121, 0]
click at [192, 264] on link "B-V-5ULJPY8" at bounding box center [186, 265] width 49 height 9
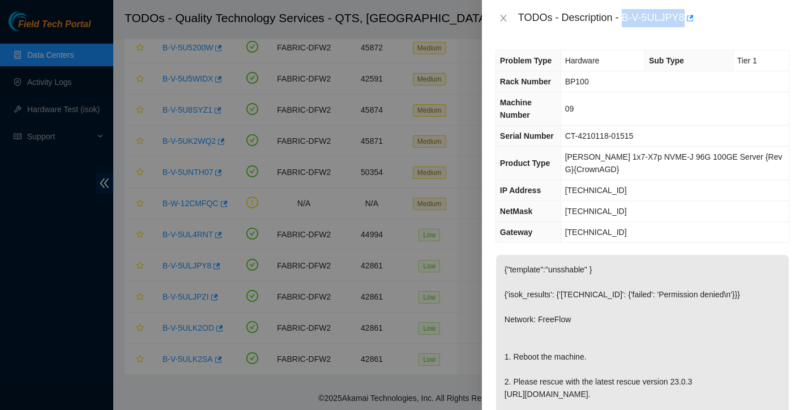
drag, startPoint x: 624, startPoint y: 18, endPoint x: 688, endPoint y: 18, distance: 64.0
click at [688, 18] on div "TODOs - Description - B-V-5ULJPY8" at bounding box center [653, 18] width 271 height 18
copy div "B-V-5ULJPY8"
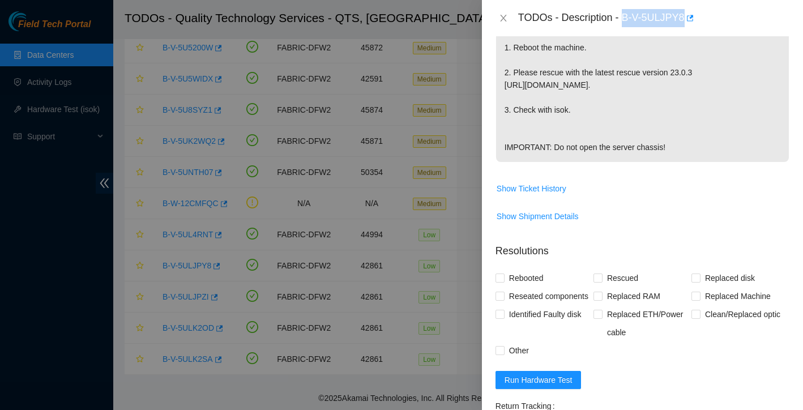
scroll to position [329, 0]
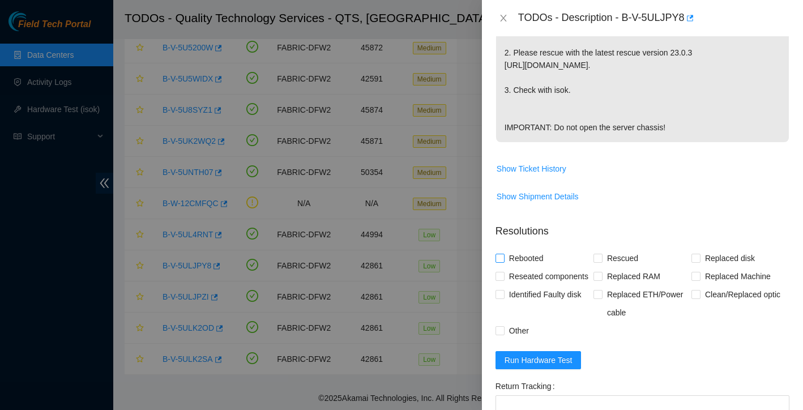
click at [497, 263] on span at bounding box center [499, 258] width 9 height 9
click at [497, 262] on input "Rebooted" at bounding box center [499, 258] width 8 height 8
checkbox input "true"
click at [602, 263] on span at bounding box center [597, 258] width 9 height 9
click at [601, 262] on input "Rescued" at bounding box center [597, 258] width 8 height 8
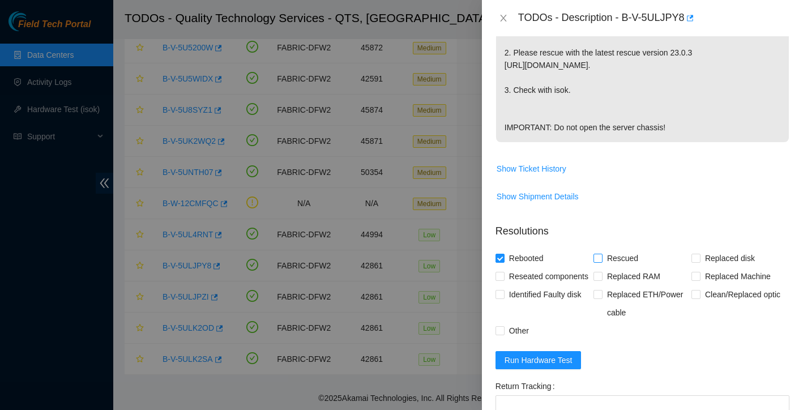
checkbox input "true"
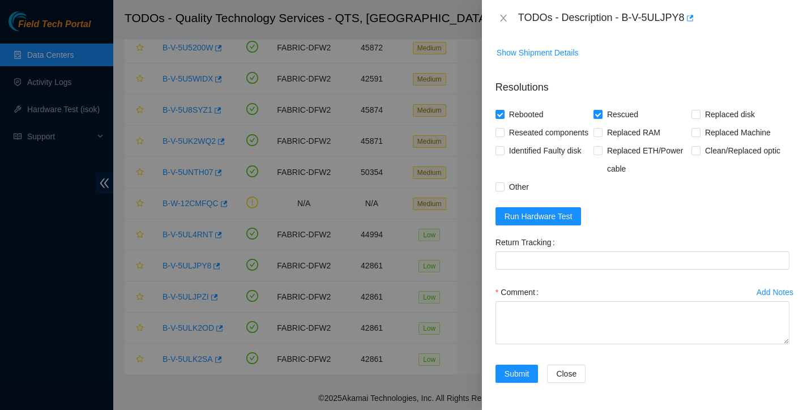
scroll to position [516, 0]
click at [568, 215] on span "Run Hardware Test" at bounding box center [538, 216] width 68 height 12
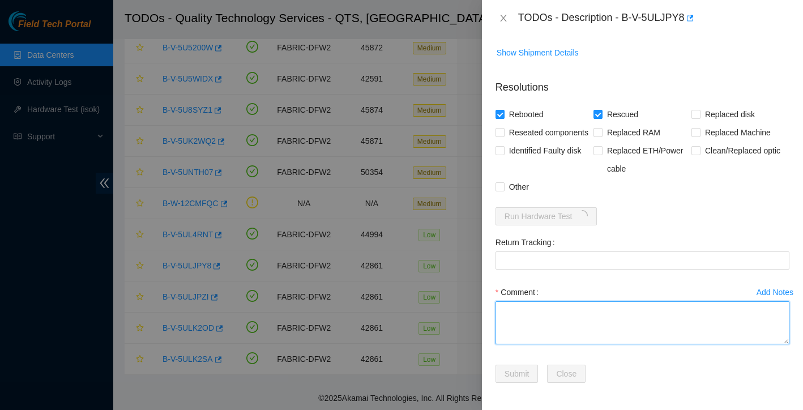
click at [523, 312] on textarea "Comment" at bounding box center [642, 322] width 294 height 43
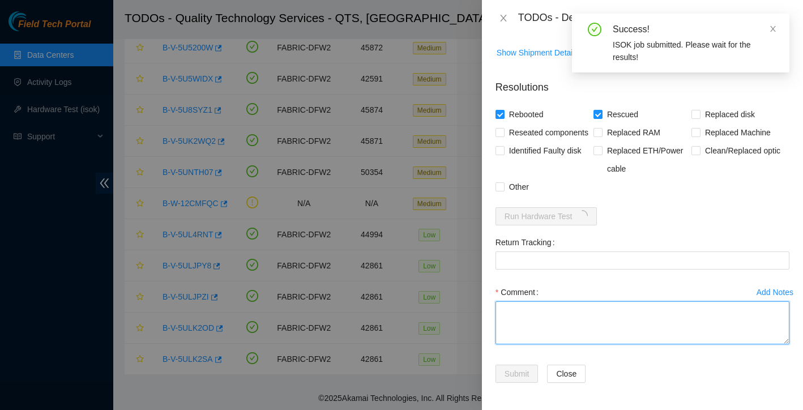
paste textarea "Found with no video powered down safely rescued reconfigured isok:"
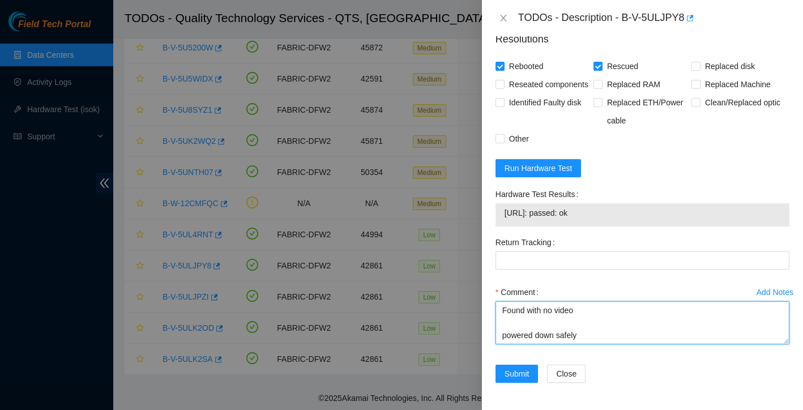
scroll to position [564, 0]
type textarea "Found with no video powered down safely rescued reconfigured isok:  PASSING"
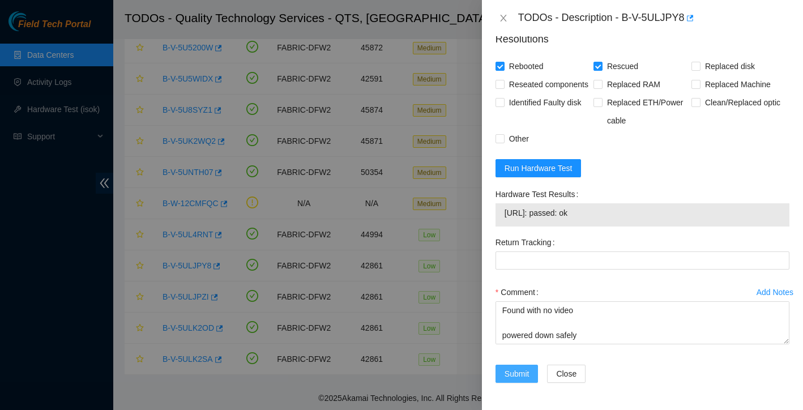
click at [516, 378] on span "Submit" at bounding box center [516, 373] width 25 height 12
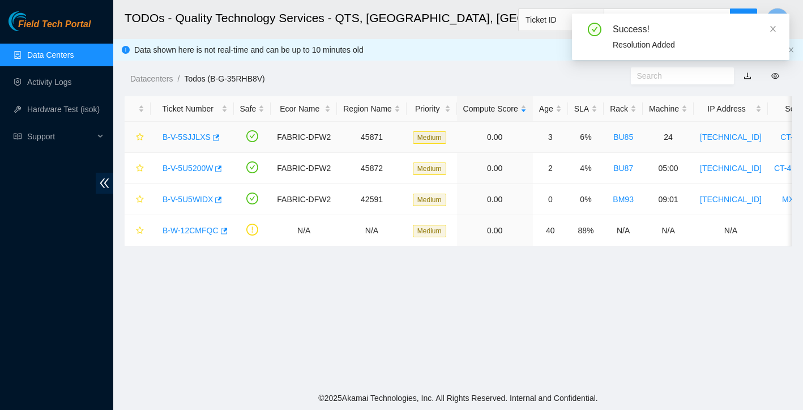
scroll to position [0, 0]
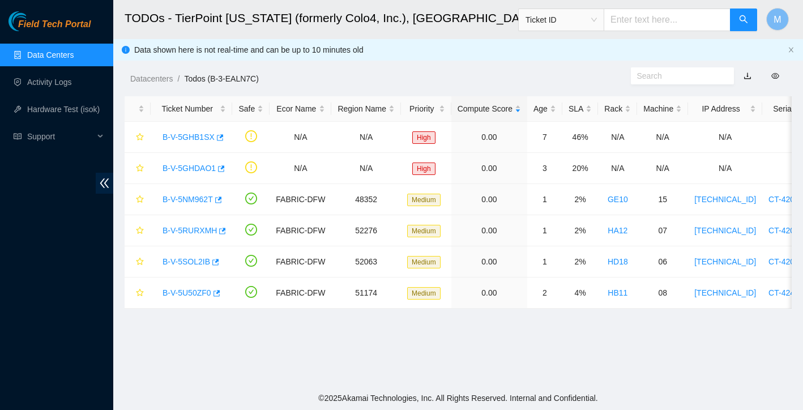
scroll to position [1012, 0]
click at [57, 50] on link "Data Centers" at bounding box center [50, 54] width 46 height 9
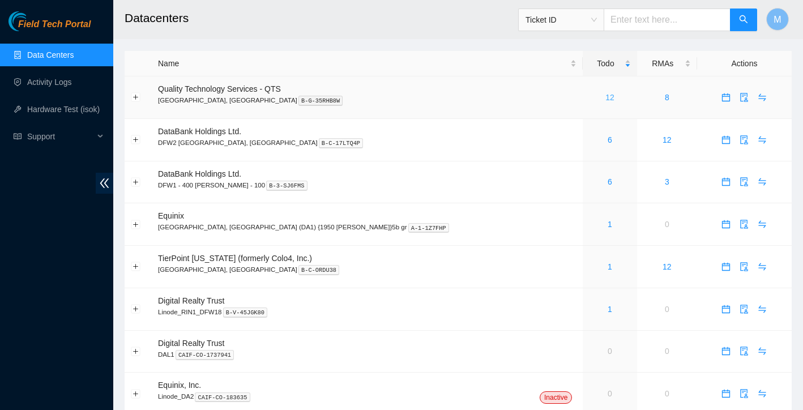
click at [605, 100] on link "12" at bounding box center [609, 97] width 9 height 9
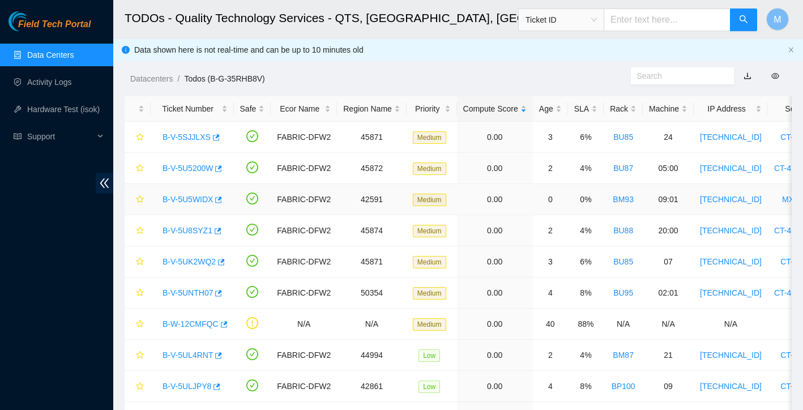
click at [183, 198] on link "B-V-5U5WIDX" at bounding box center [187, 199] width 50 height 9
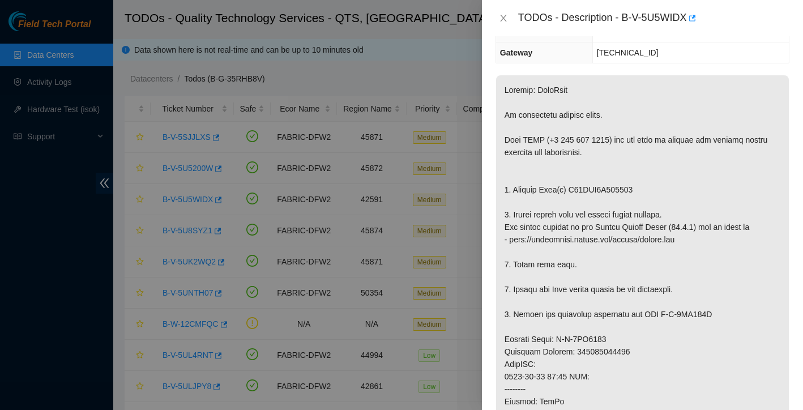
scroll to position [145, 0]
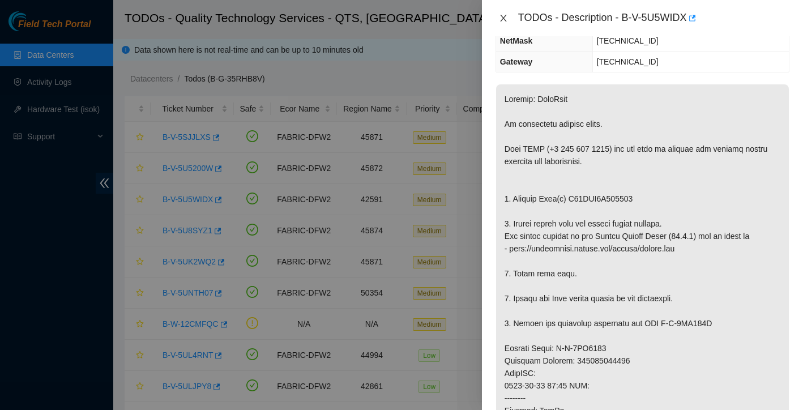
click at [503, 22] on icon "close" at bounding box center [503, 18] width 9 height 9
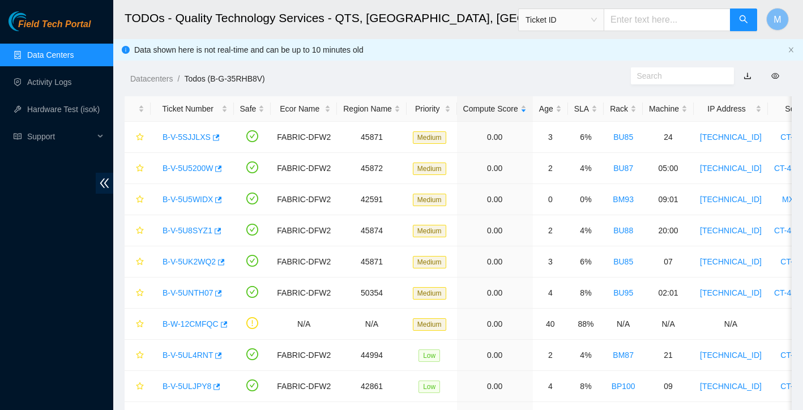
scroll to position [0, 0]
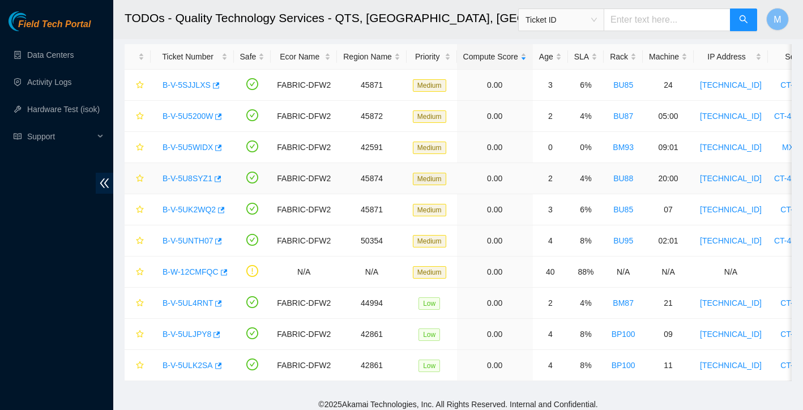
scroll to position [53, 0]
